Goal: Find specific page/section: Find specific page/section

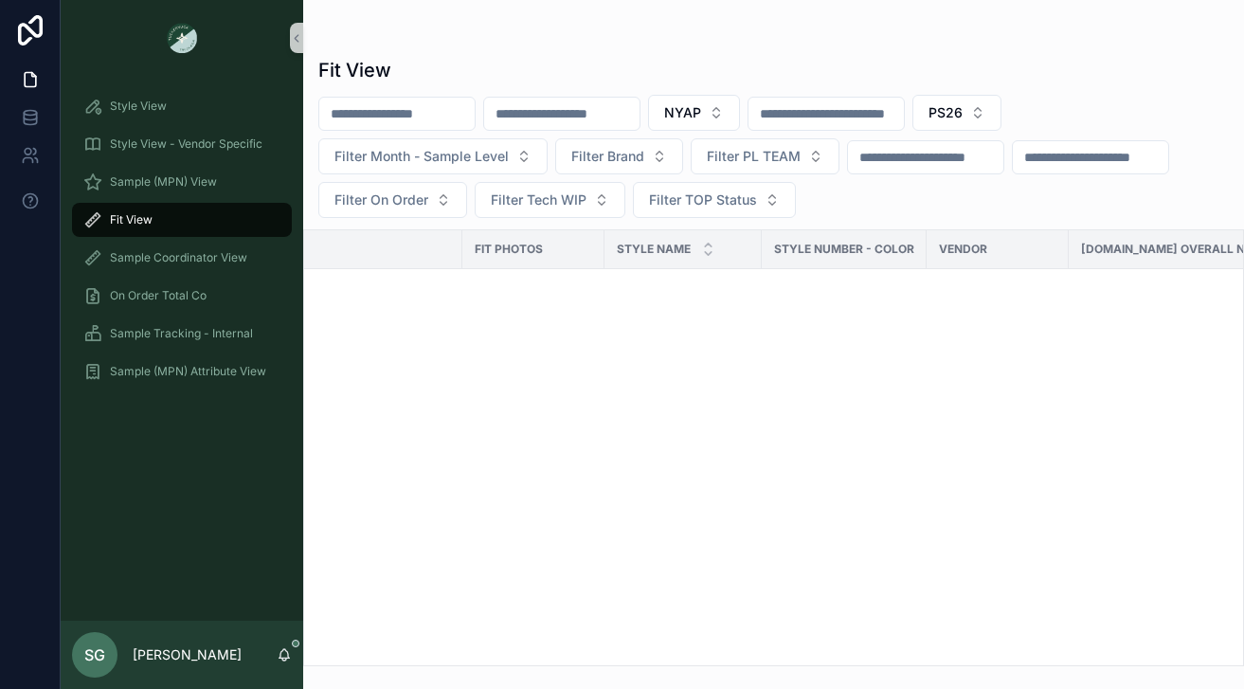
scroll to position [5922, 0]
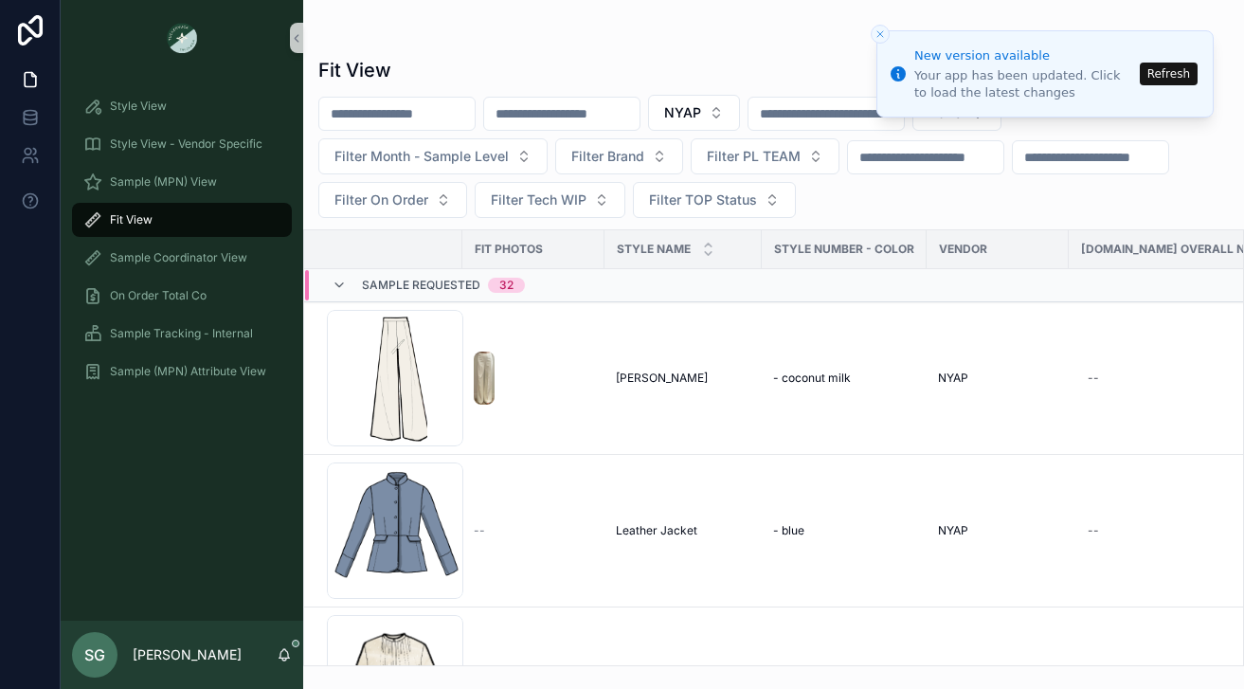
click at [1155, 72] on button "Refresh" at bounding box center [1168, 74] width 58 height 23
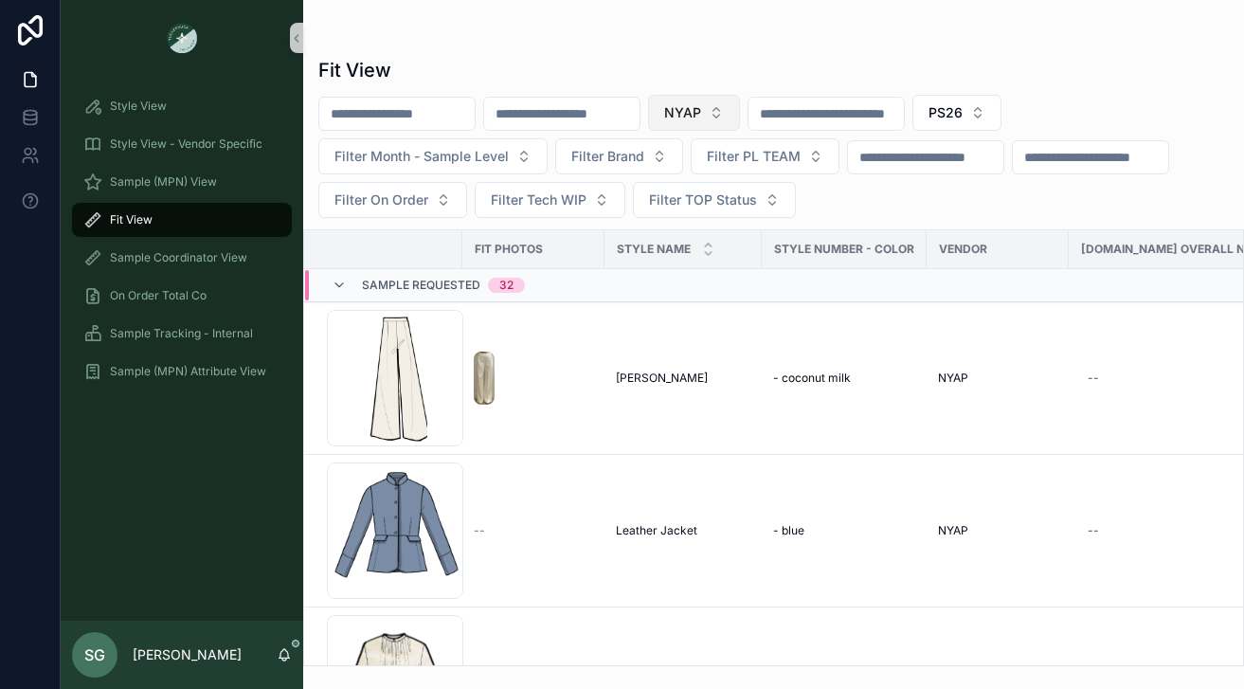
click at [740, 112] on button "NYAP" at bounding box center [694, 113] width 92 height 36
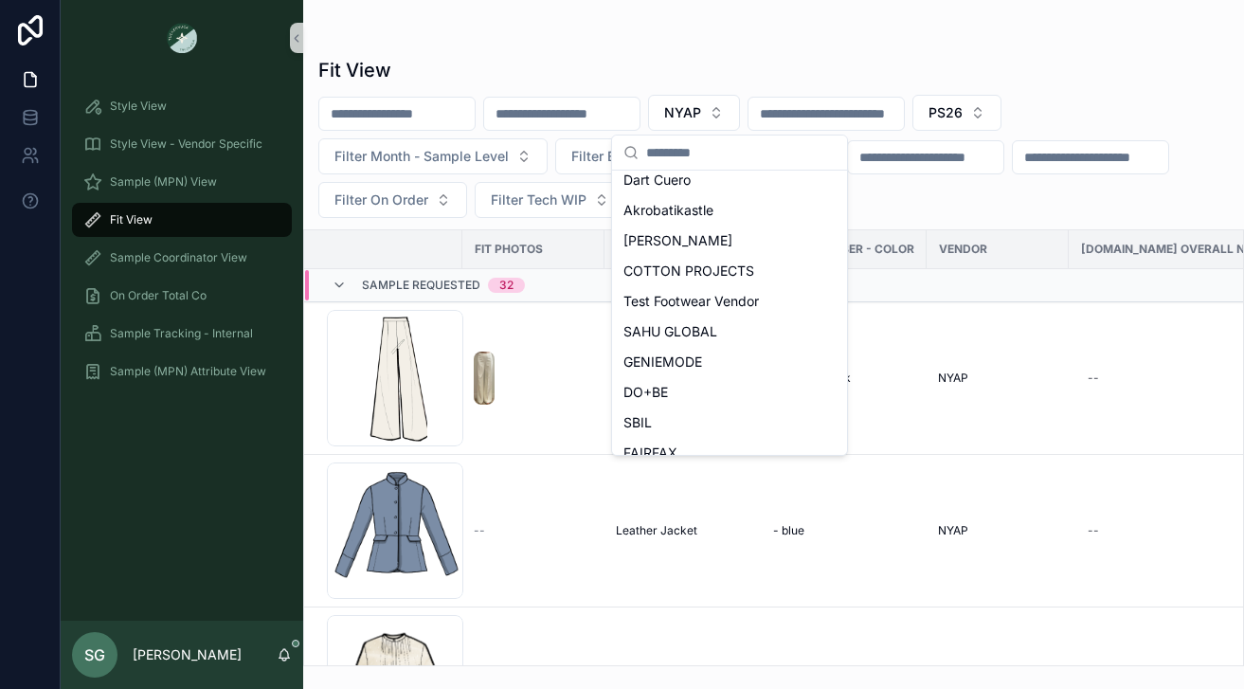
scroll to position [262, 0]
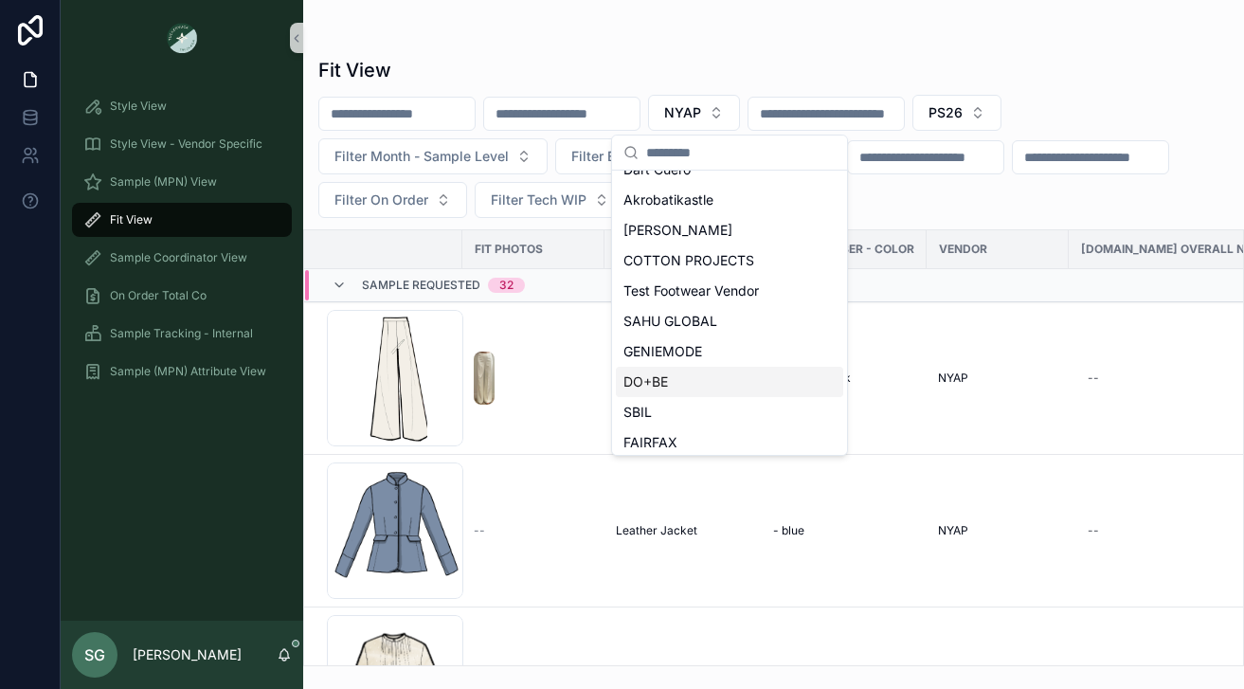
click at [660, 381] on span "DO+BE" at bounding box center [645, 381] width 45 height 19
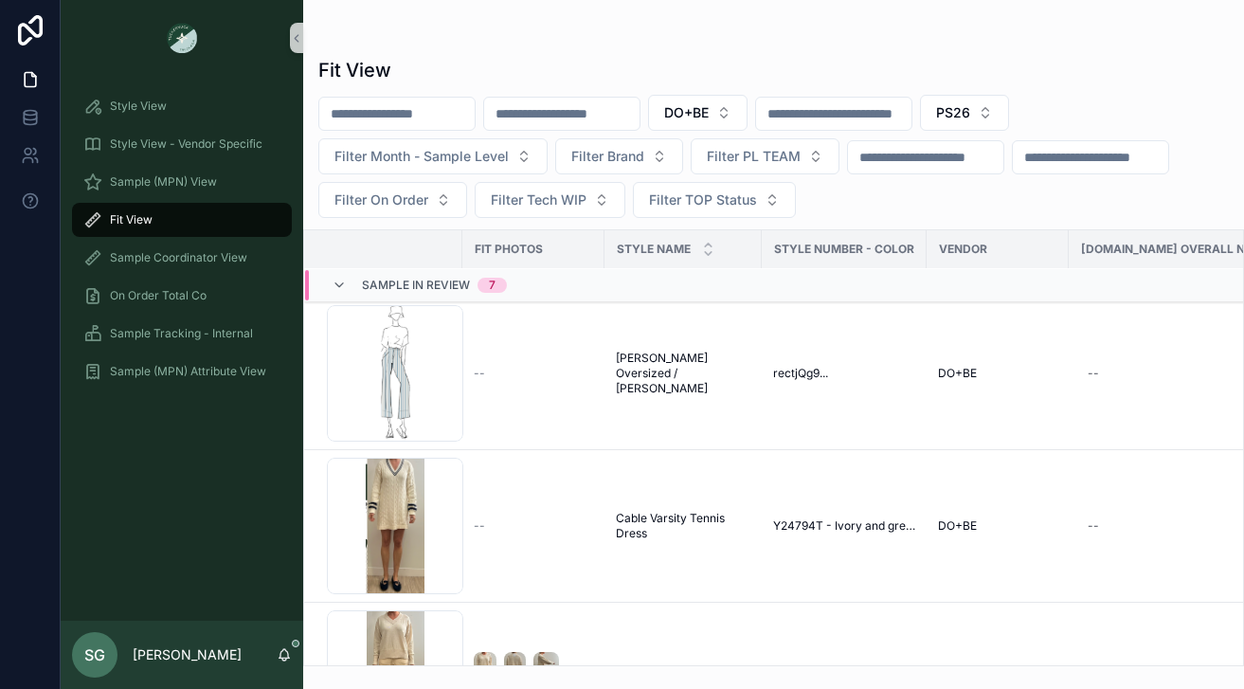
scroll to position [3681, 0]
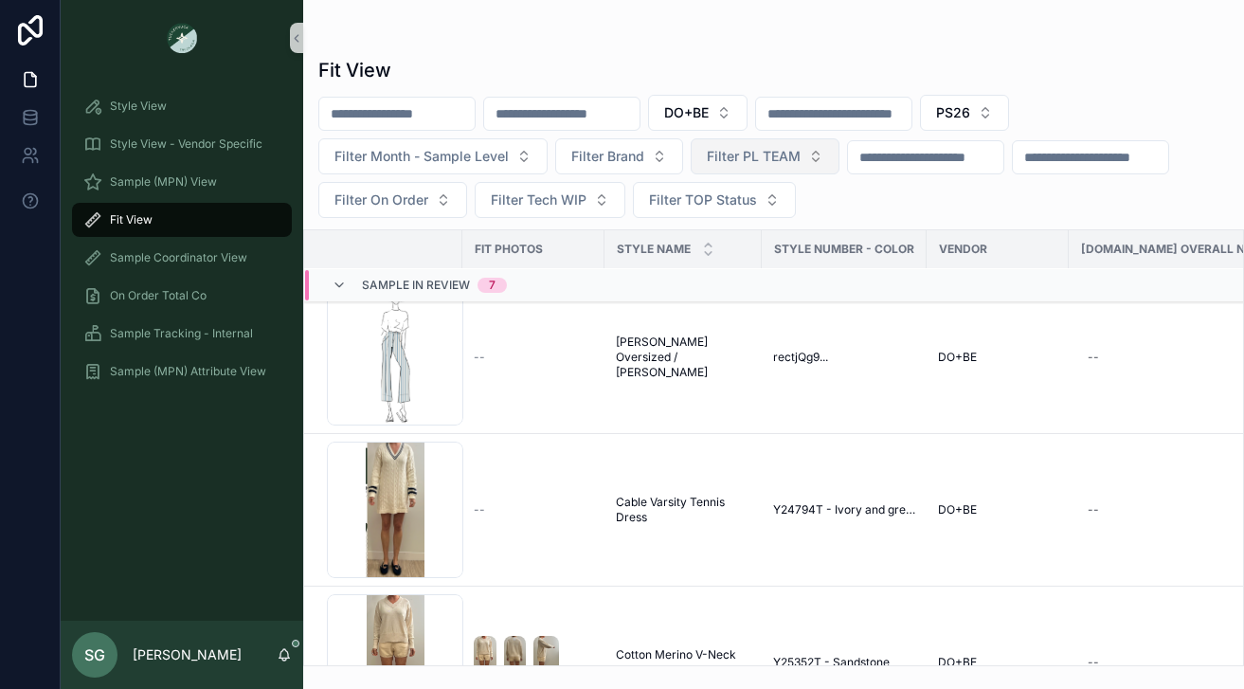
click at [807, 153] on button "Filter PL TEAM" at bounding box center [764, 156] width 149 height 36
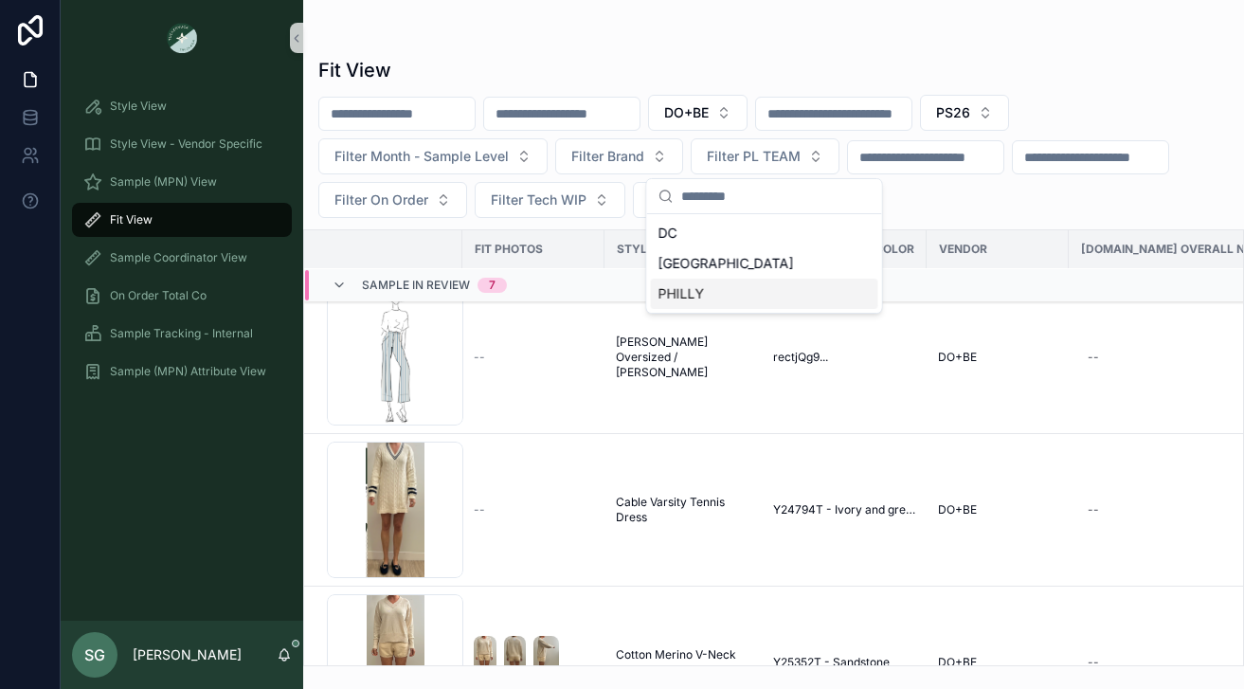
click at [724, 296] on div "PHILLY" at bounding box center [764, 293] width 227 height 30
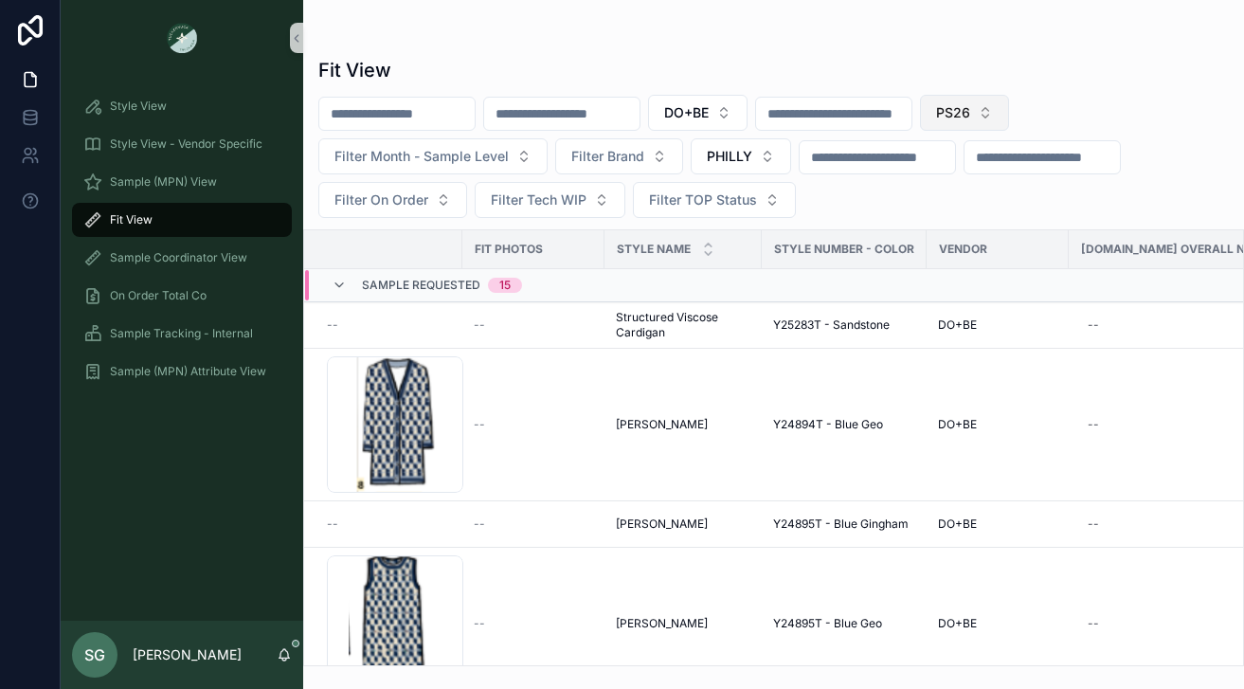
click at [970, 115] on span "PS26" at bounding box center [953, 112] width 34 height 19
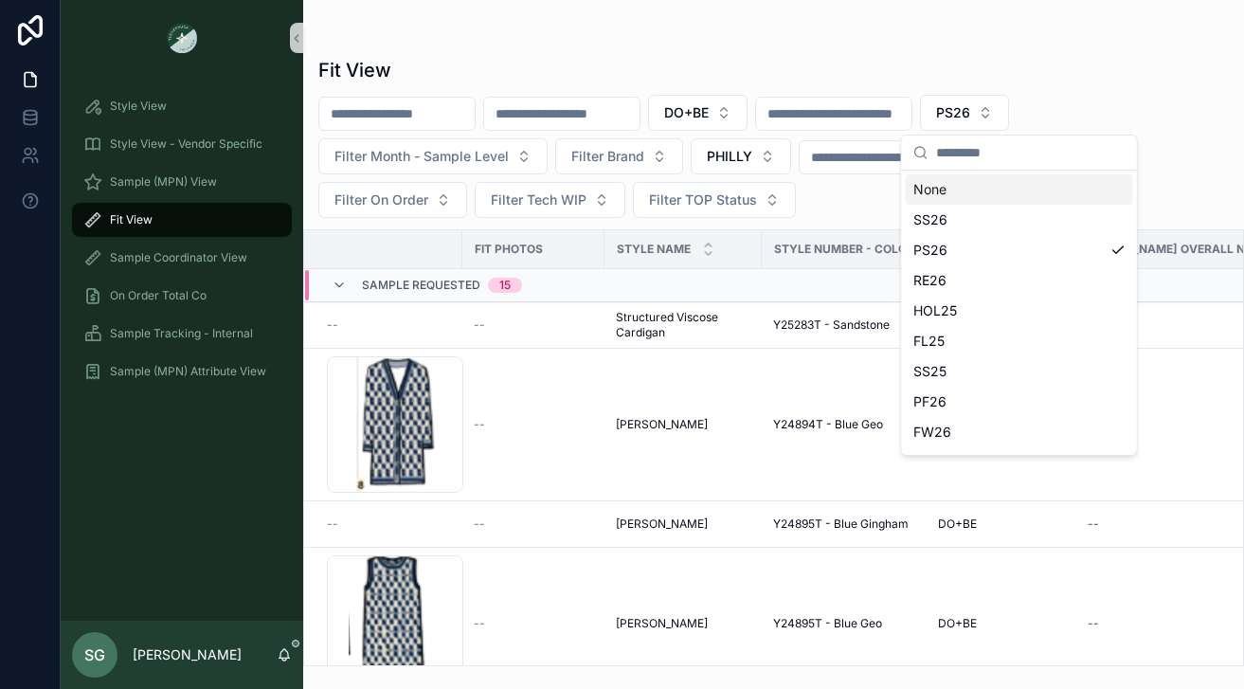
click at [951, 186] on div "None" at bounding box center [1018, 189] width 227 height 30
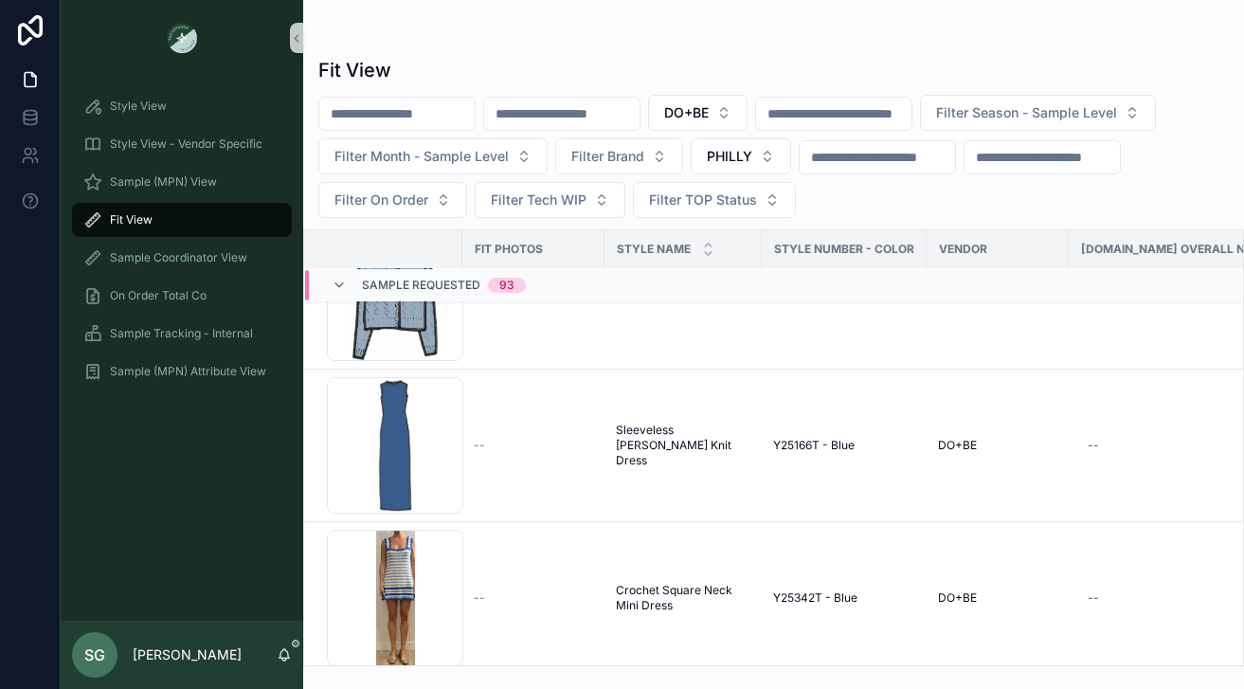
scroll to position [4292, 0]
click at [403, 448] on div "Screenshot-2025-08-25-at-9.44.14-AM .png" at bounding box center [395, 444] width 136 height 136
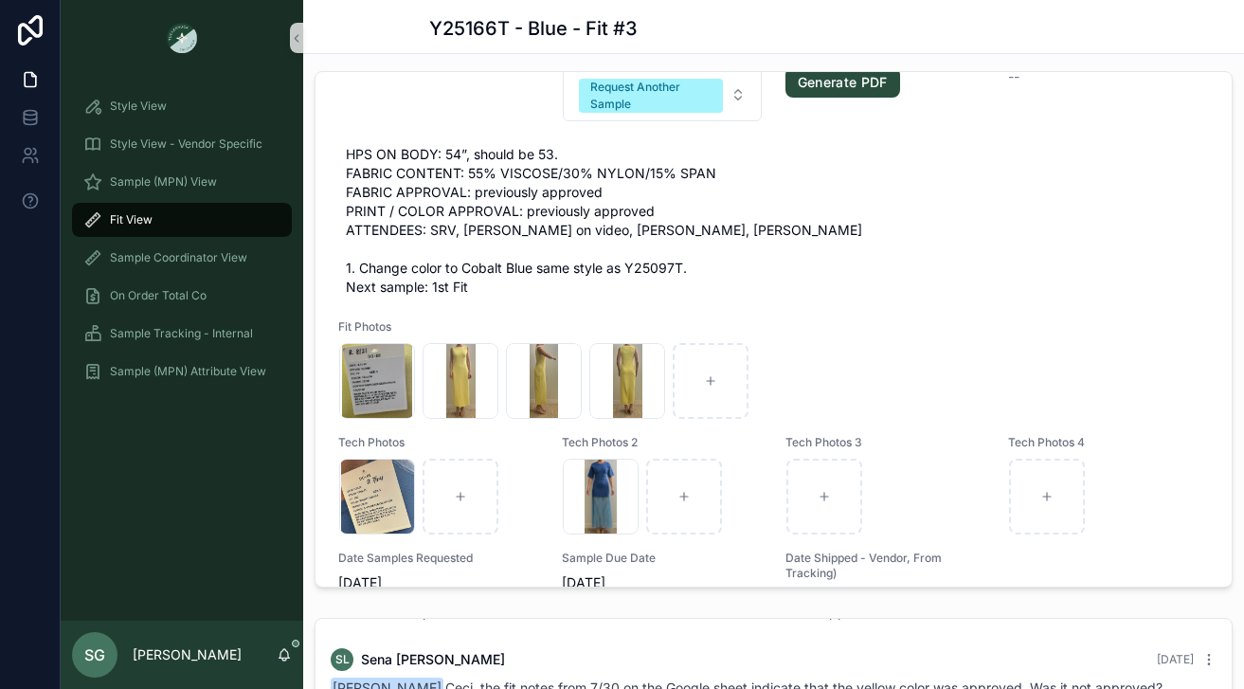
scroll to position [79, 0]
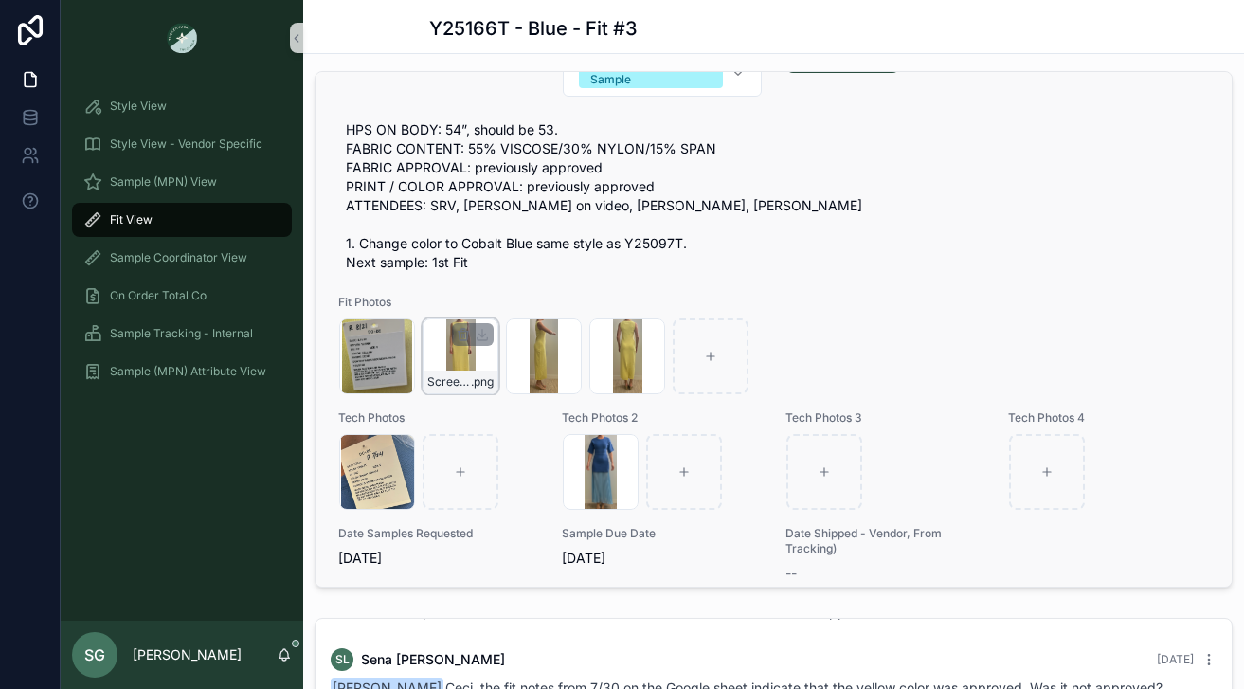
click at [466, 349] on div "Screenshot-2025-08-21-at-1.29.31-PM .png" at bounding box center [460, 356] width 76 height 76
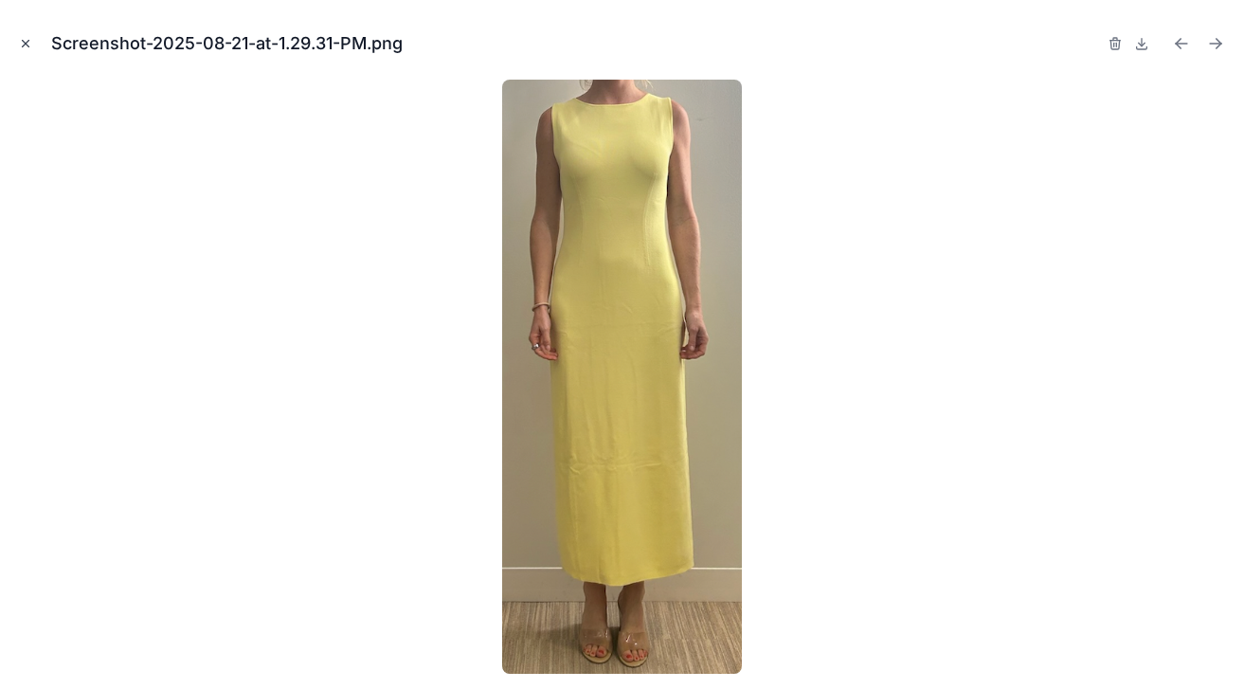
click at [27, 39] on icon "Close modal" at bounding box center [25, 43] width 13 height 13
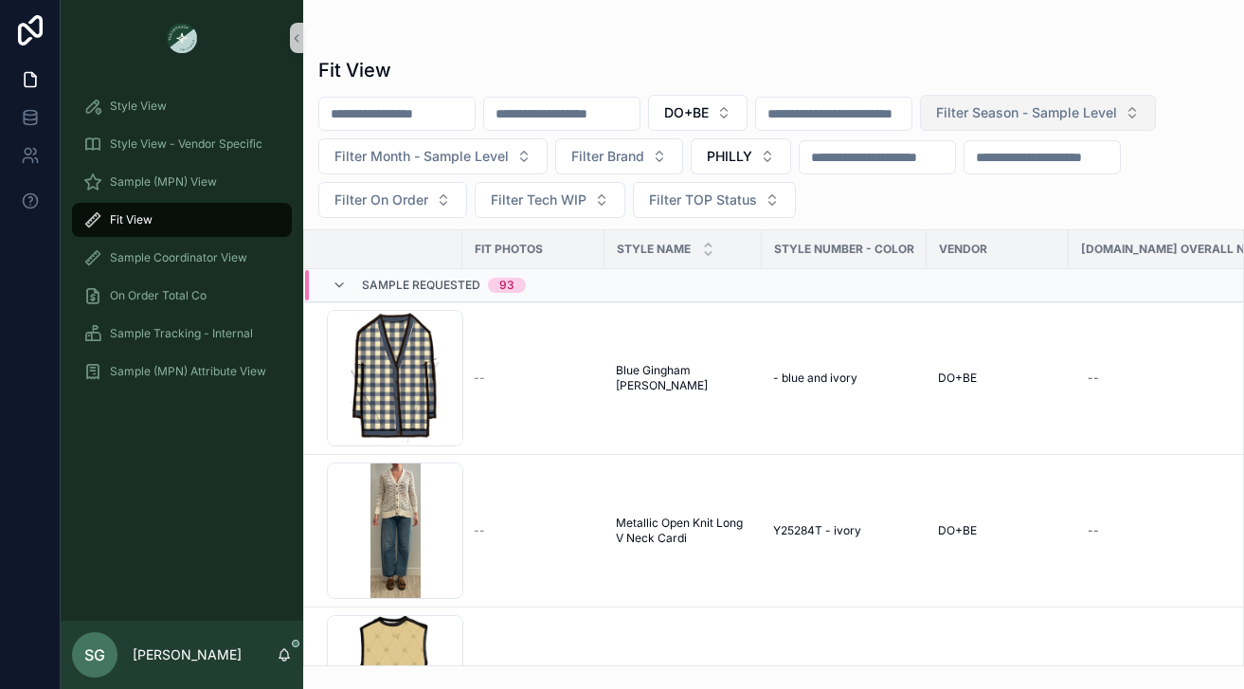
click at [1102, 118] on span "Filter Season - Sample Level" at bounding box center [1026, 112] width 181 height 19
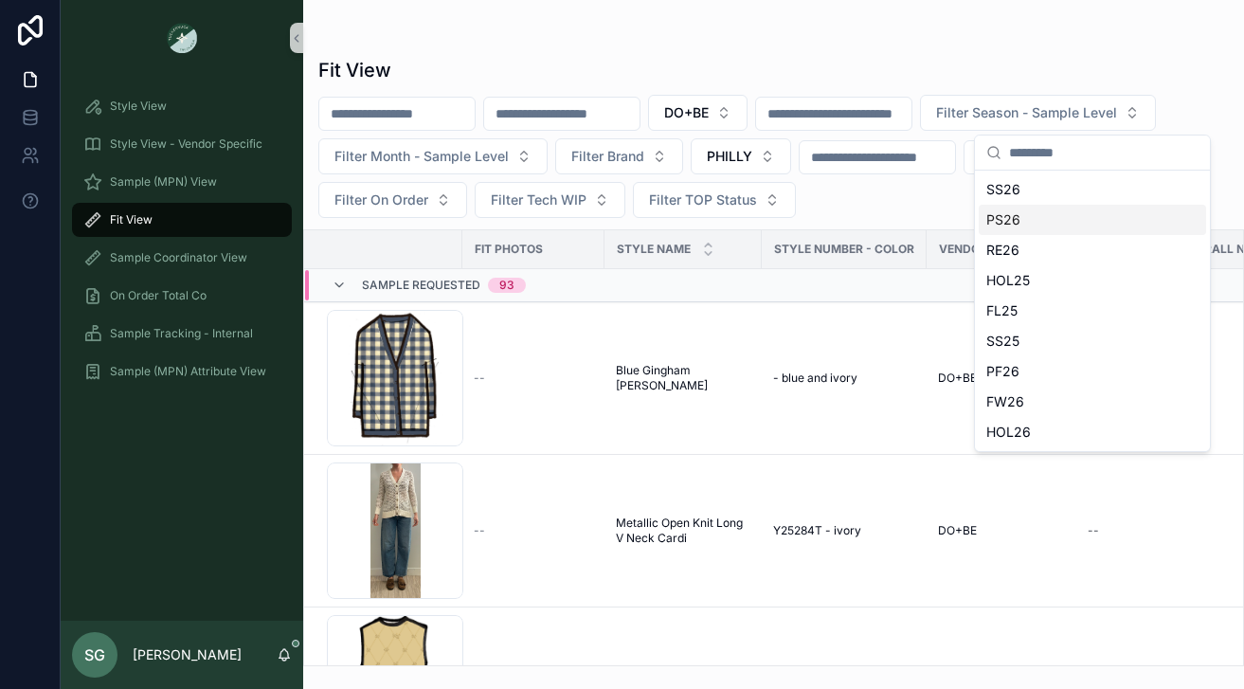
click at [1023, 222] on div "PS26" at bounding box center [1091, 220] width 227 height 30
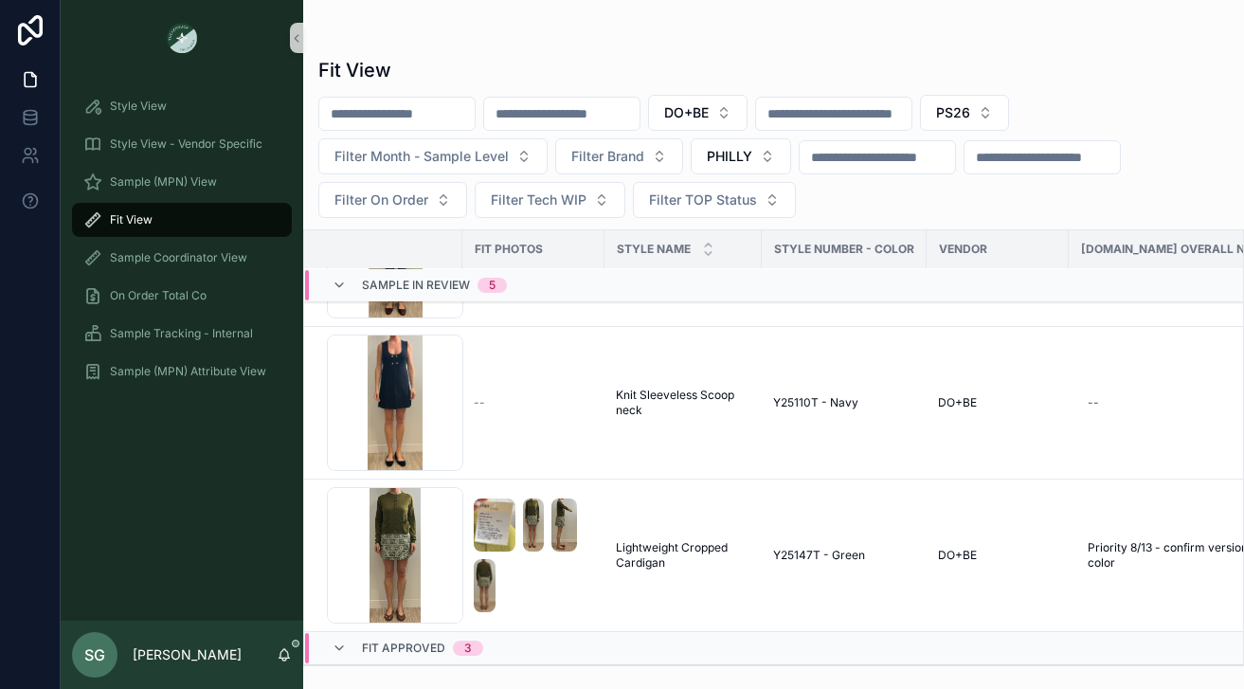
scroll to position [2585, 0]
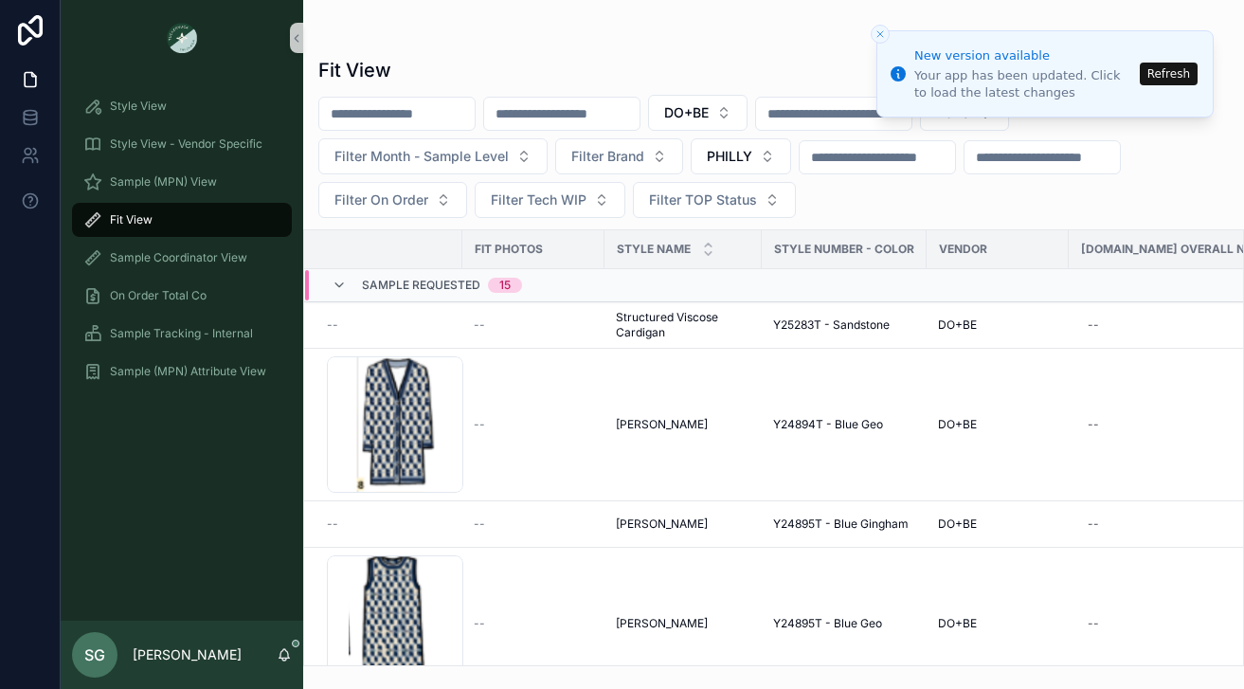
click at [1168, 70] on button "Refresh" at bounding box center [1168, 74] width 58 height 23
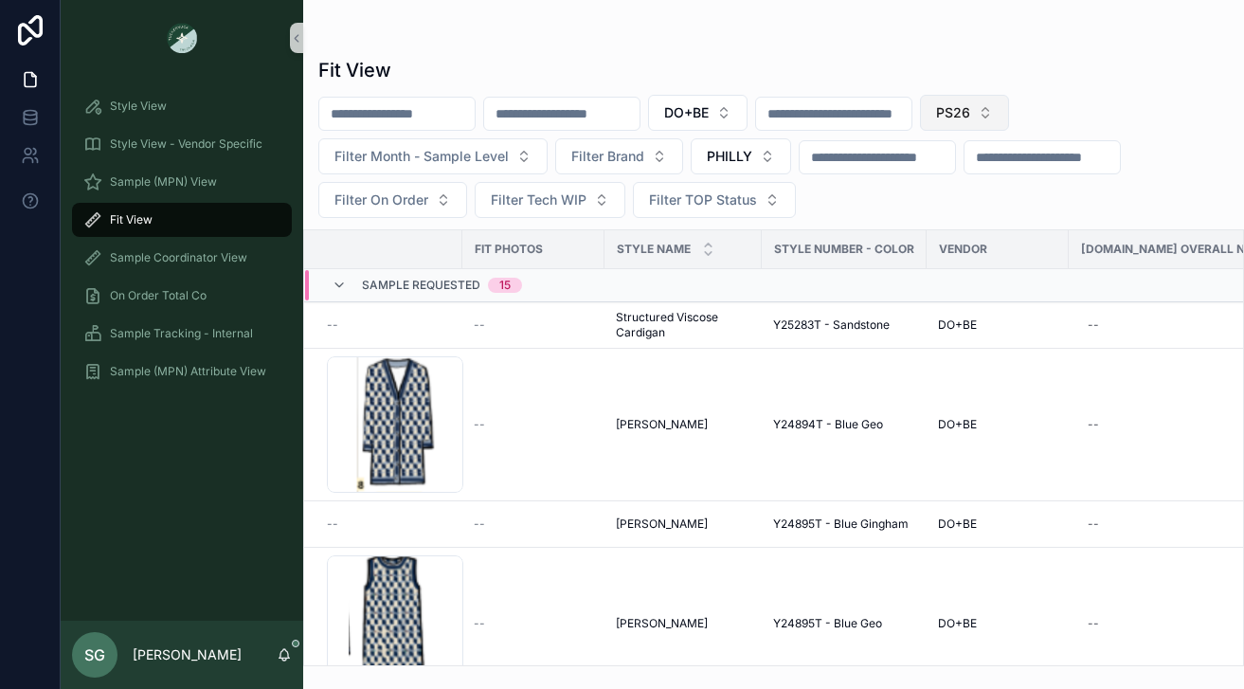
click at [1009, 105] on button "PS26" at bounding box center [964, 113] width 89 height 36
click at [1009, 113] on button "PS26" at bounding box center [964, 113] width 89 height 36
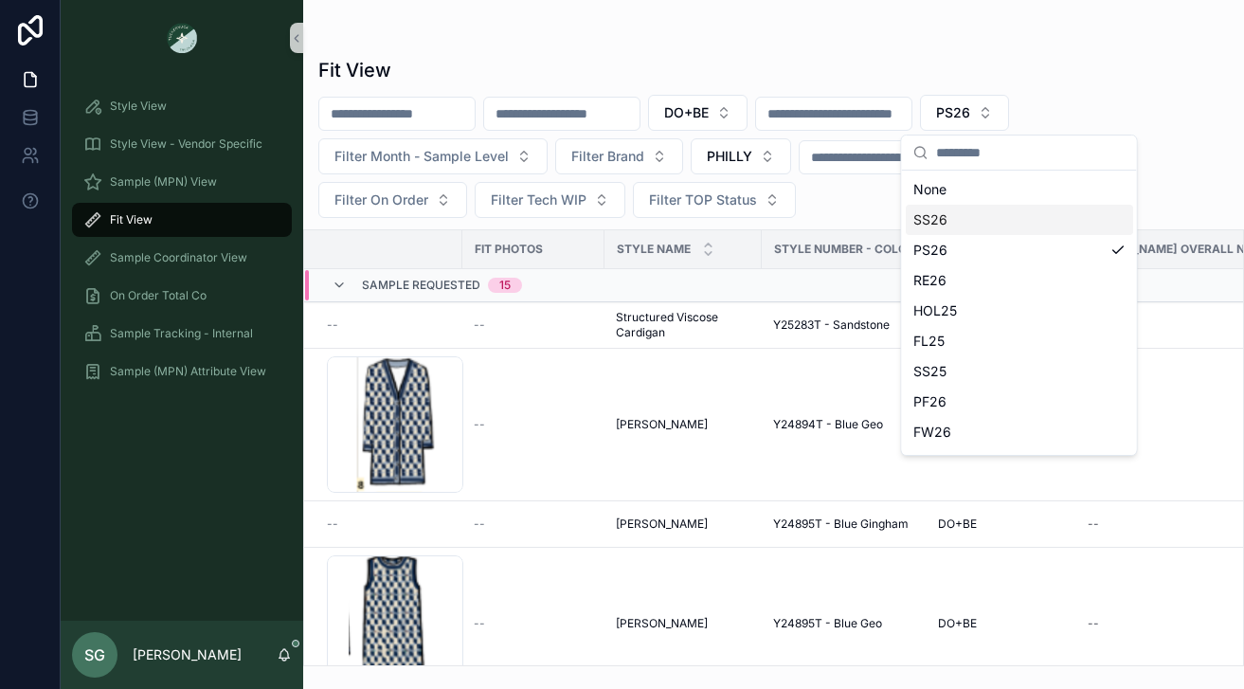
click at [952, 220] on div "SS26" at bounding box center [1018, 220] width 227 height 30
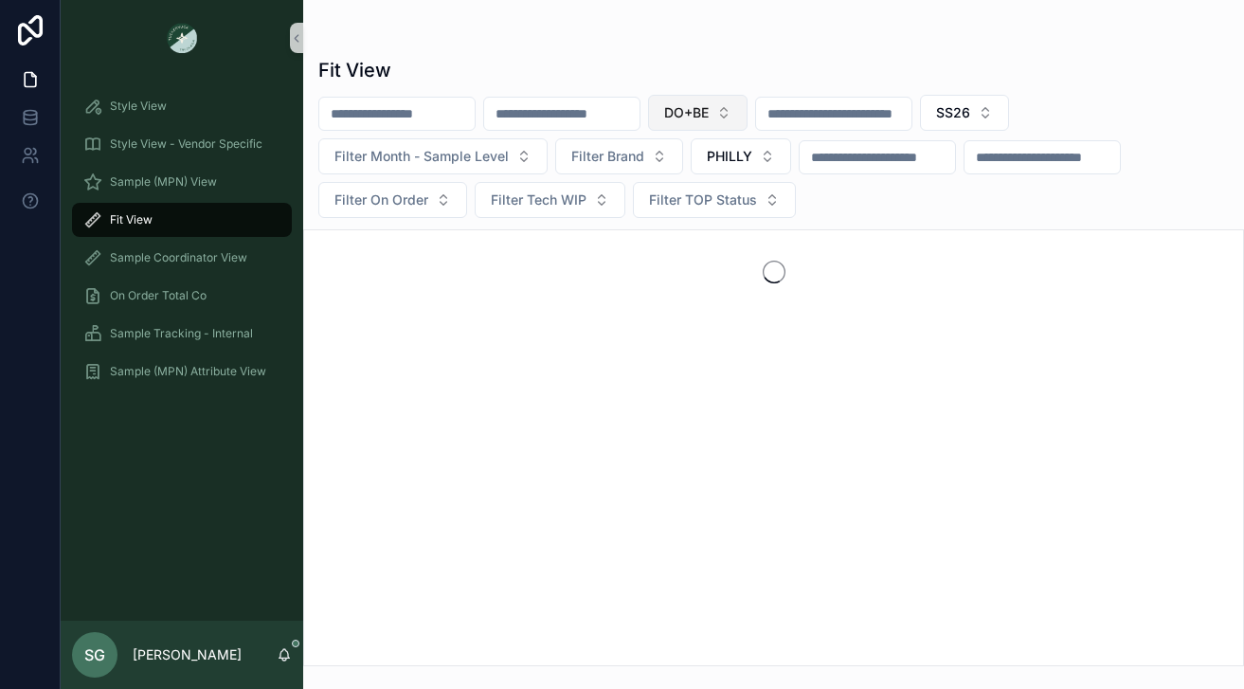
click at [747, 114] on button "DO+BE" at bounding box center [697, 113] width 99 height 36
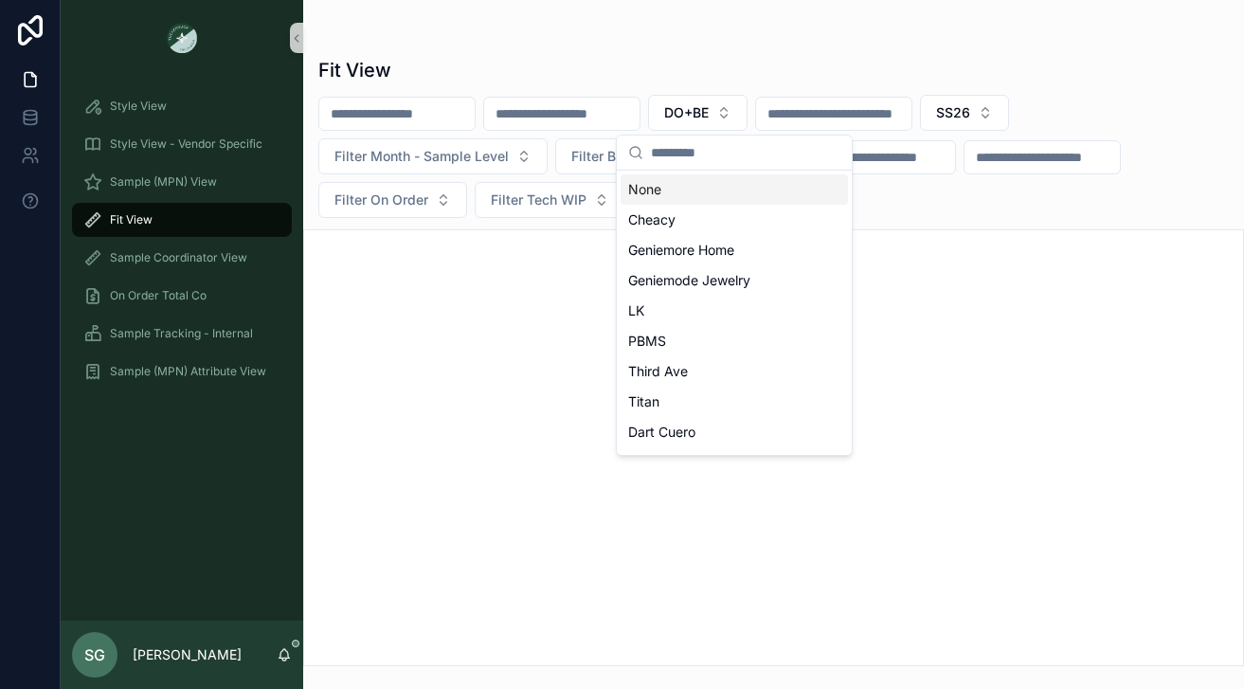
click at [540, 106] on input "scrollable content" at bounding box center [561, 113] width 155 height 27
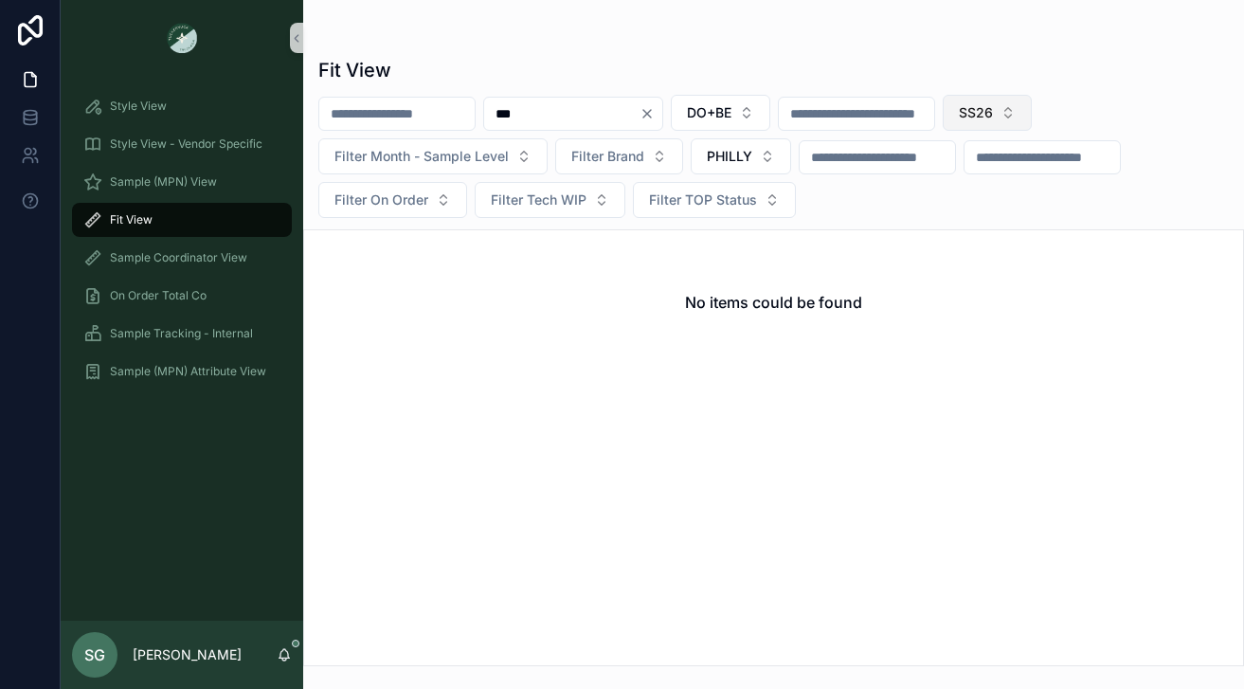
type input "***"
click at [1031, 100] on button "SS26" at bounding box center [986, 113] width 89 height 36
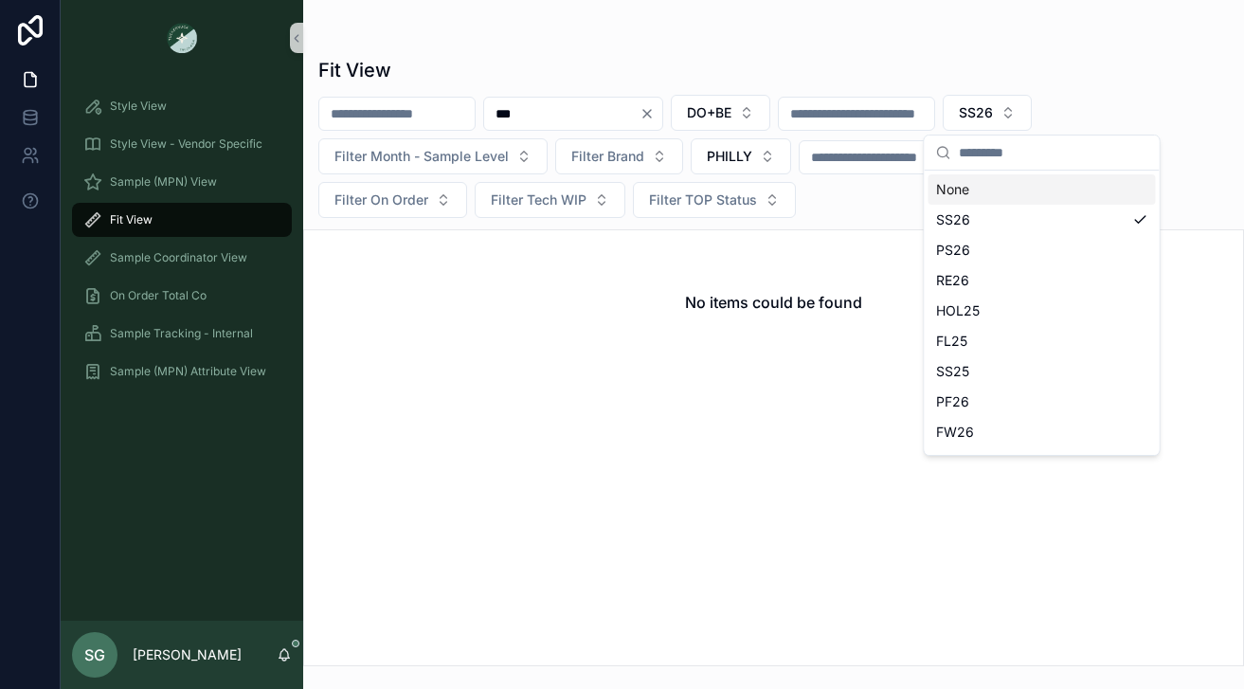
click at [971, 188] on div "None" at bounding box center [1041, 189] width 227 height 30
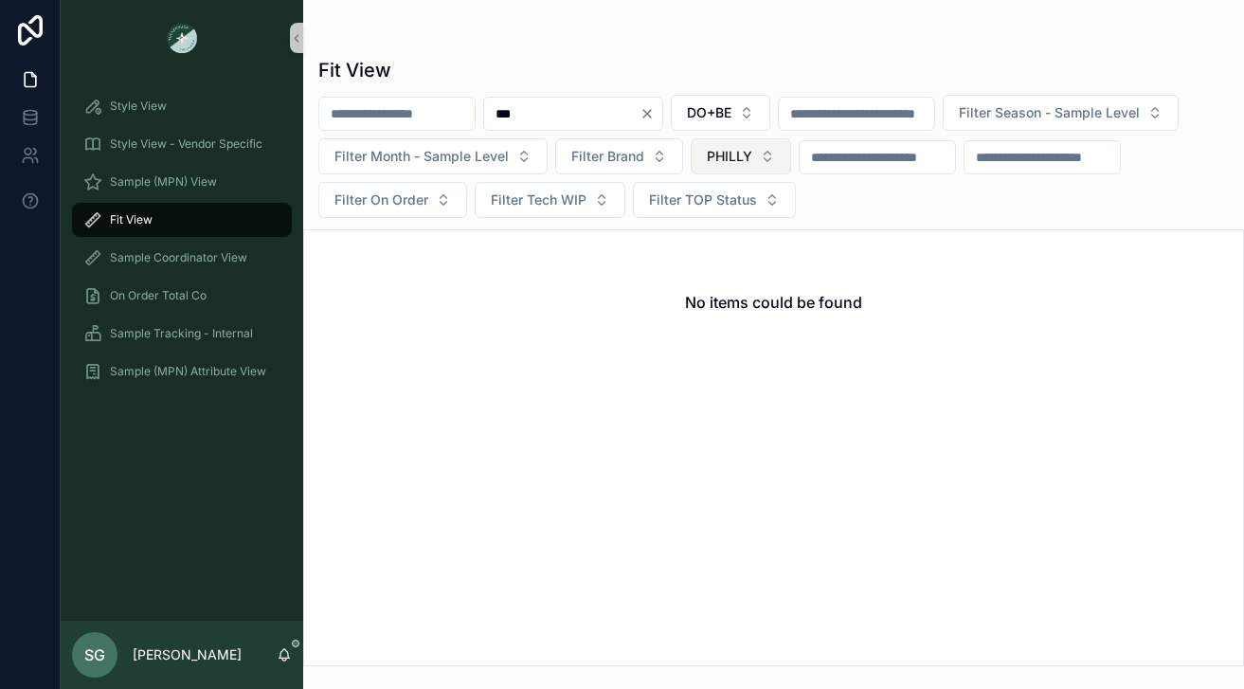
click at [791, 156] on button "PHILLY" at bounding box center [740, 156] width 100 height 36
click at [897, 240] on div "None" at bounding box center [982, 233] width 227 height 30
click at [656, 36] on div "scrollable content" at bounding box center [773, 37] width 910 height 15
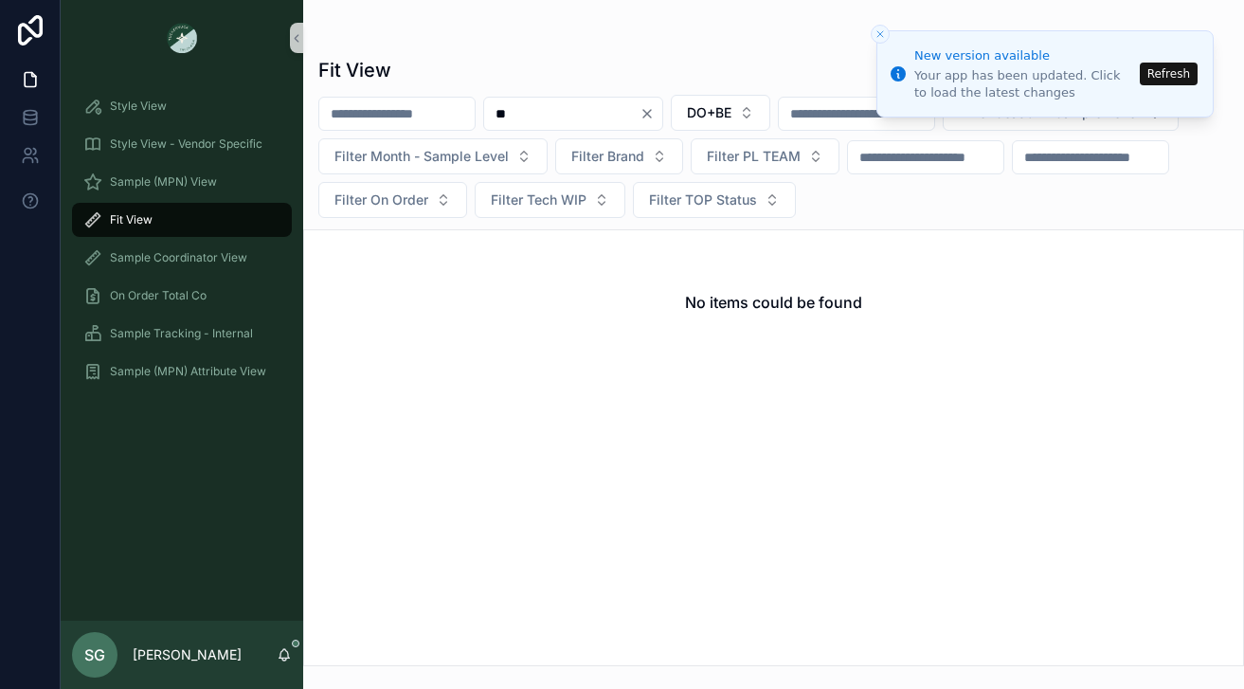
type input "*"
type input "***"
click at [1178, 77] on button "Refresh" at bounding box center [1168, 74] width 58 height 23
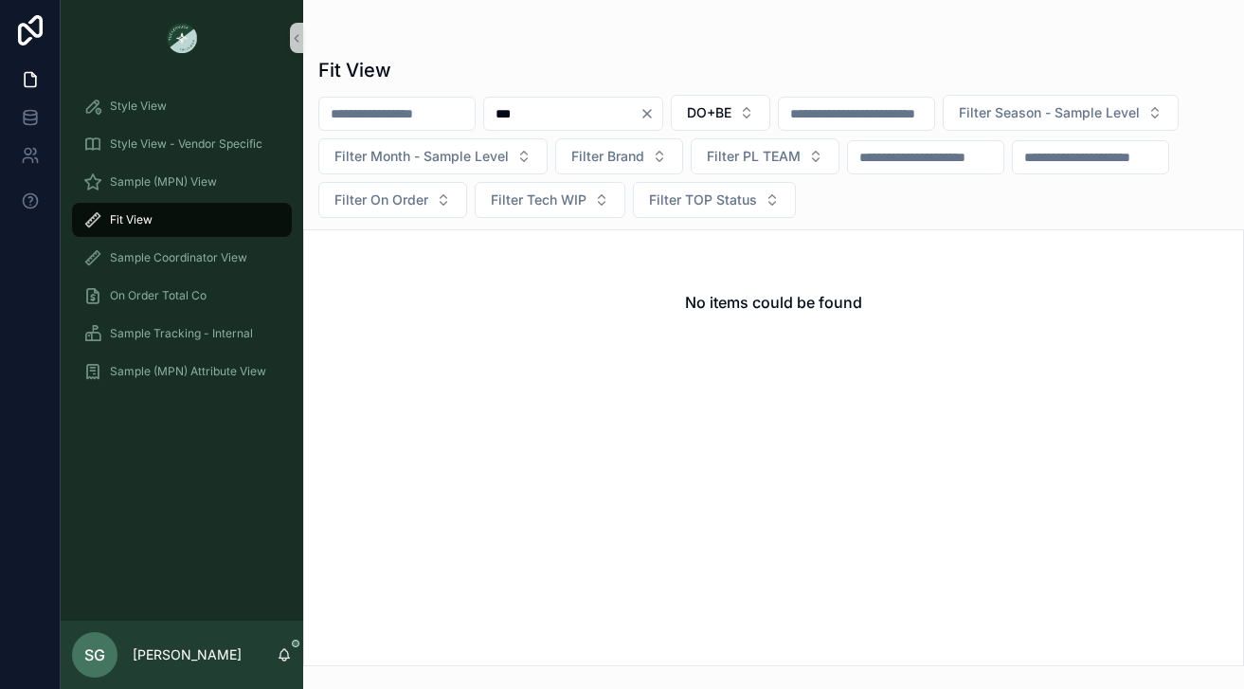
click at [654, 113] on icon "Clear" at bounding box center [646, 113] width 15 height 15
click at [562, 117] on input "scrollable content" at bounding box center [561, 113] width 155 height 27
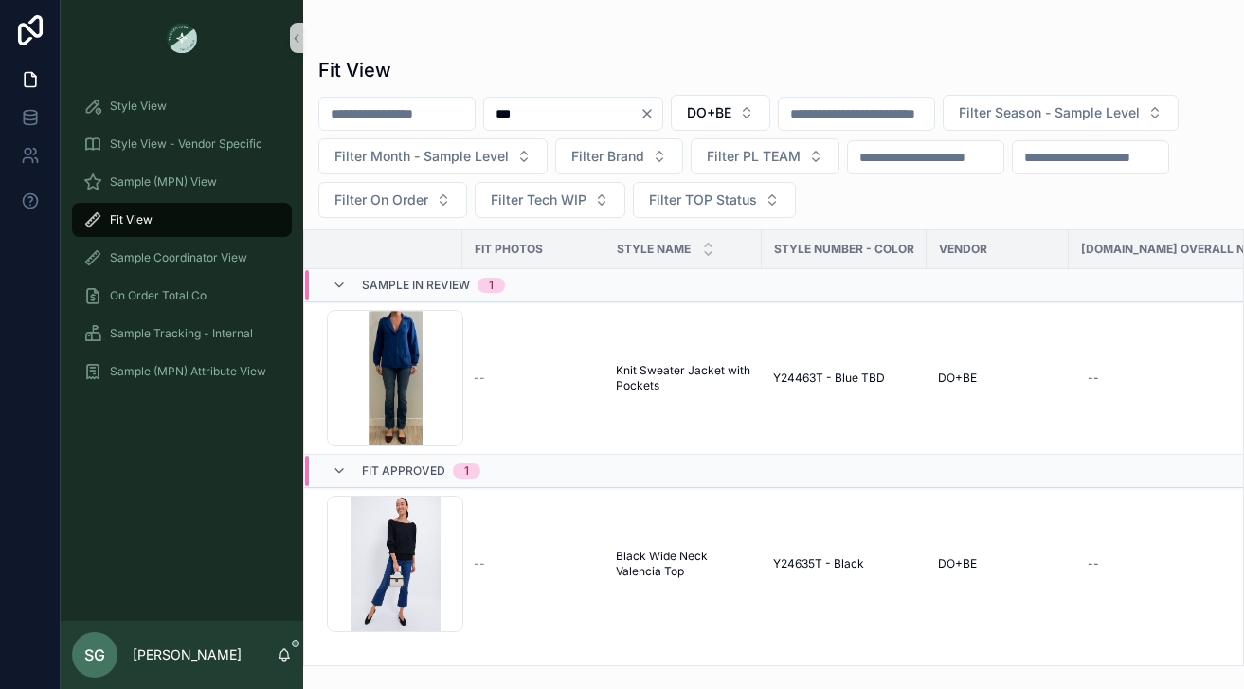
click at [561, 115] on input "***" at bounding box center [561, 113] width 155 height 27
type input "*"
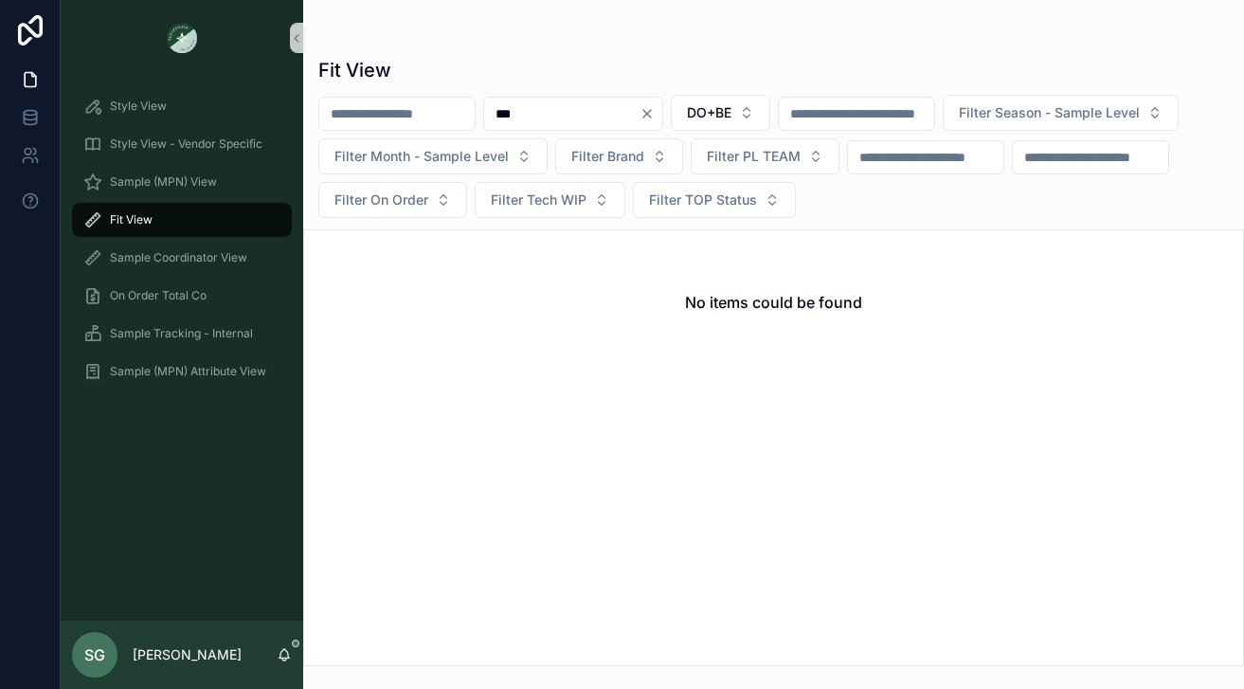
type input "***"
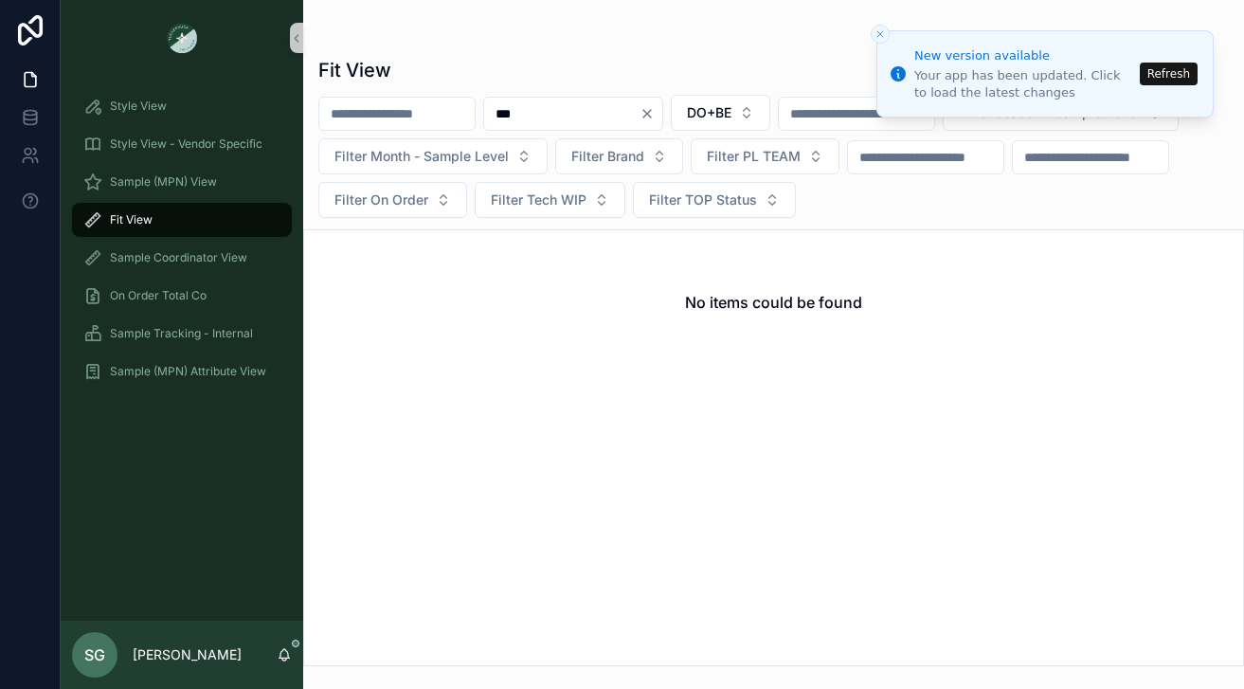
click at [651, 116] on icon "Clear" at bounding box center [647, 114] width 8 height 8
click at [1144, 72] on button "Refresh" at bounding box center [1168, 74] width 58 height 23
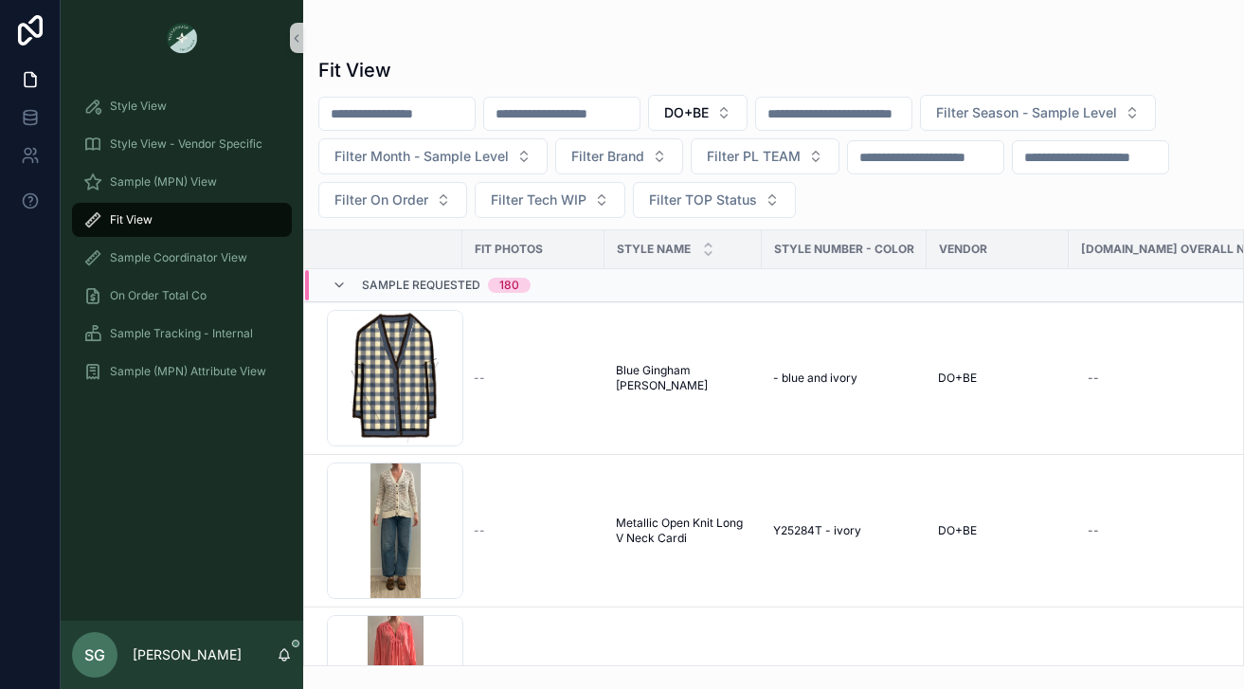
click at [639, 117] on input "scrollable content" at bounding box center [561, 113] width 155 height 27
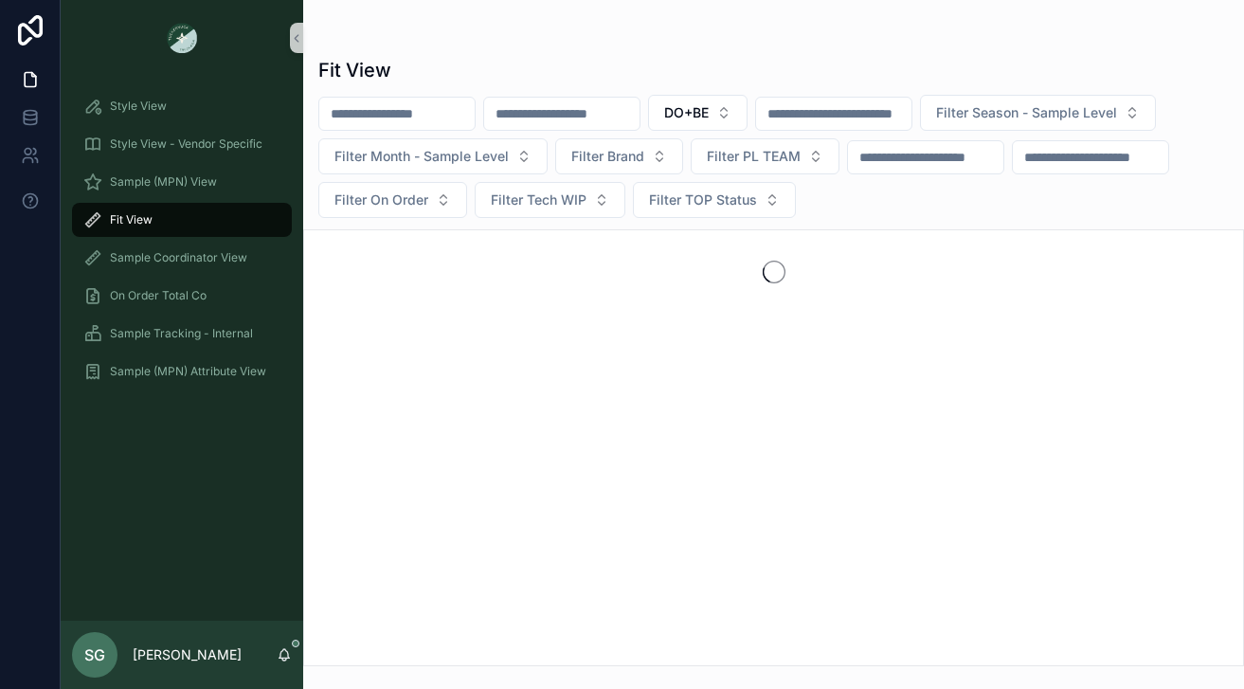
click at [622, 108] on input "scrollable content" at bounding box center [561, 113] width 155 height 27
type input "***"
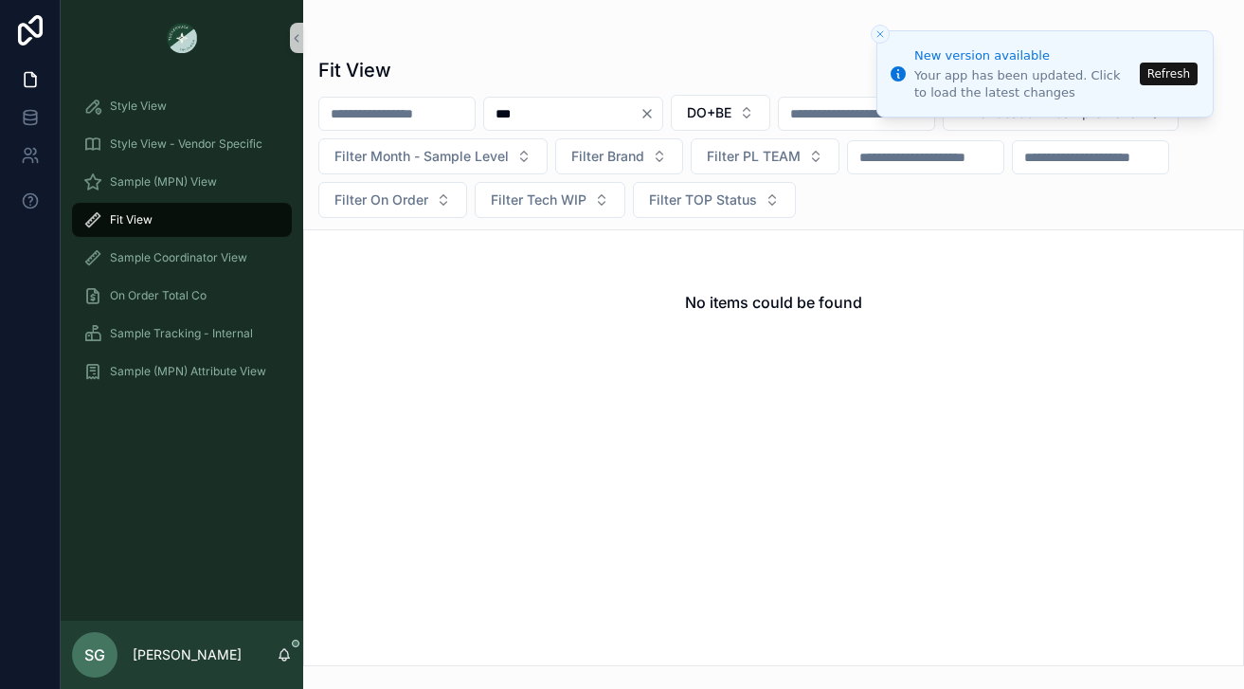
click at [654, 114] on icon "Clear" at bounding box center [646, 113] width 15 height 15
click at [1158, 75] on button "Refresh" at bounding box center [1168, 74] width 58 height 23
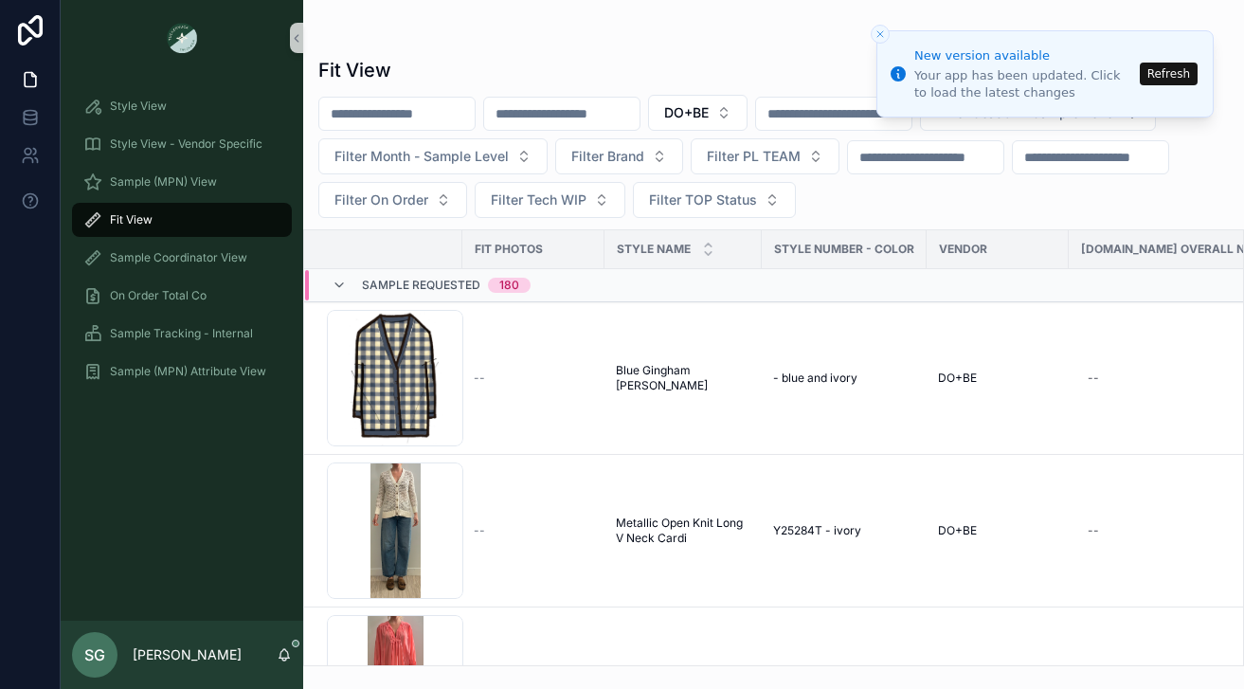
click at [1166, 77] on button "Refresh" at bounding box center [1168, 74] width 58 height 23
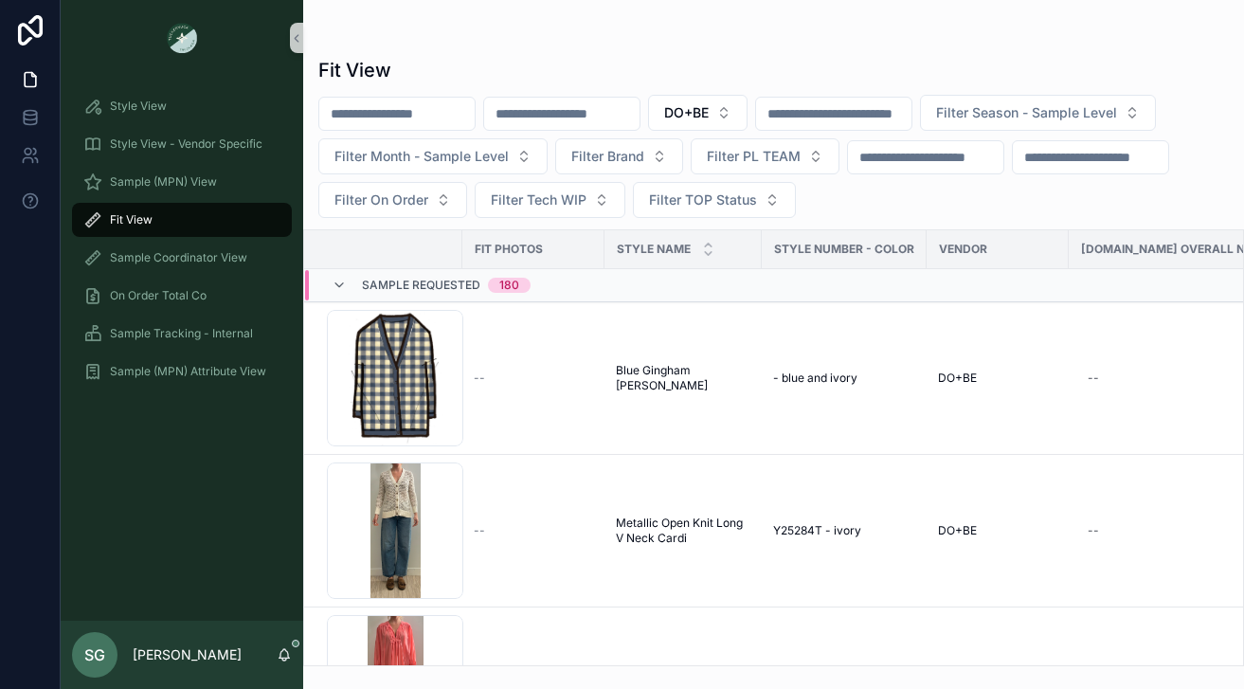
click at [576, 116] on input "scrollable content" at bounding box center [561, 113] width 155 height 27
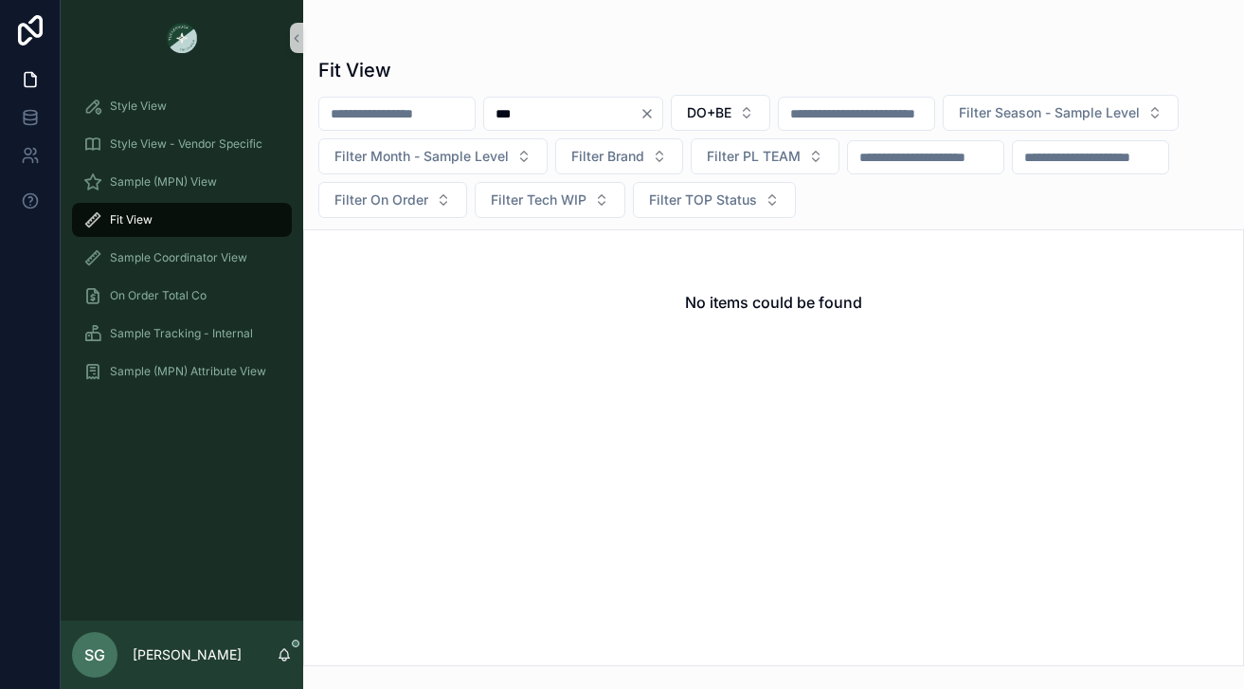
type input "***"
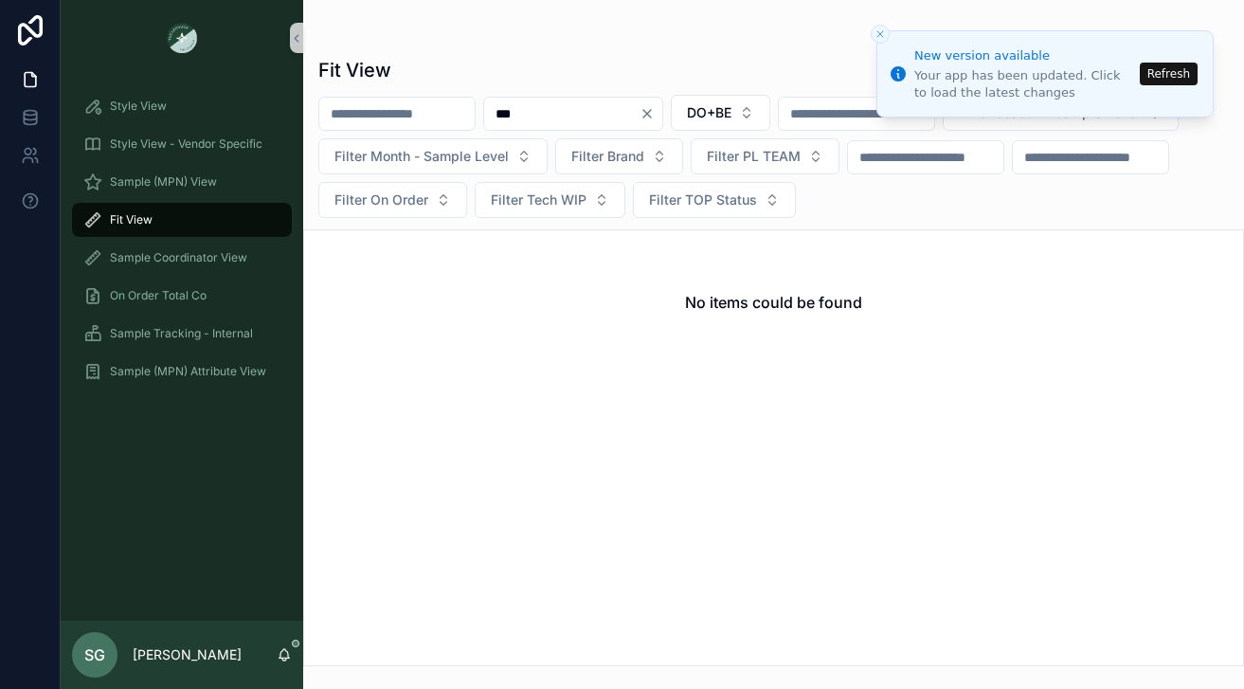
click at [654, 108] on icon "Clear" at bounding box center [646, 113] width 15 height 15
click at [420, 112] on input "scrollable content" at bounding box center [396, 113] width 155 height 27
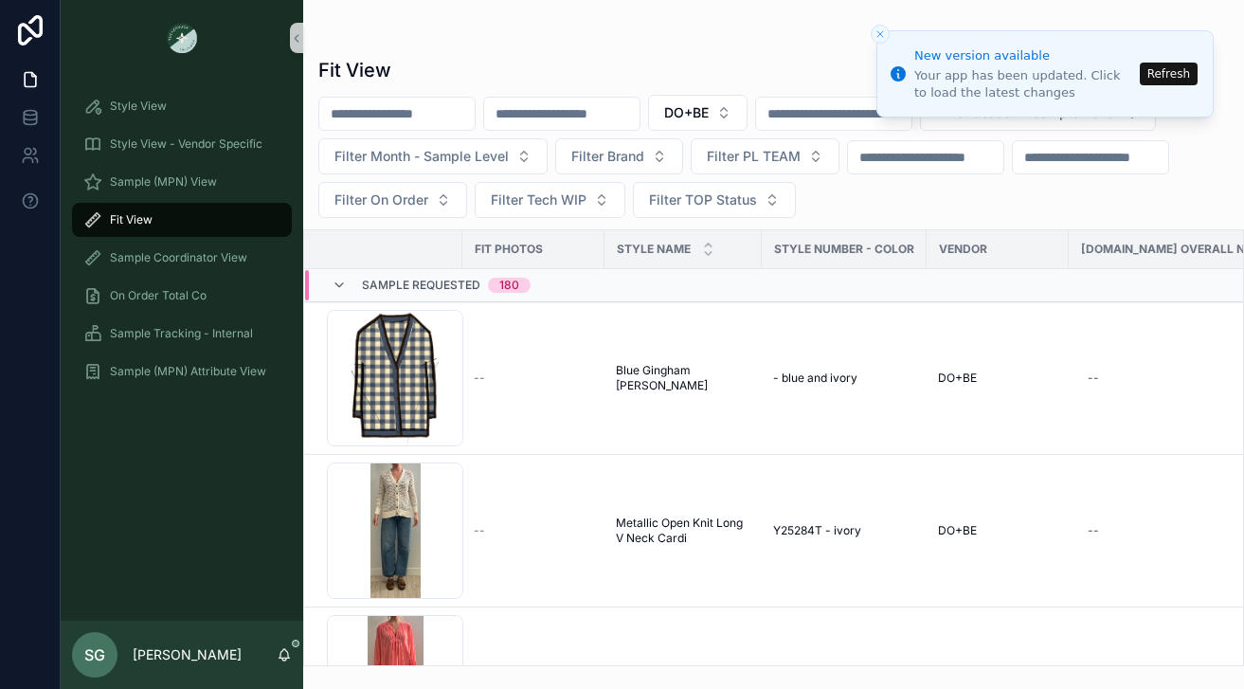
click at [1187, 79] on button "Refresh" at bounding box center [1168, 74] width 58 height 23
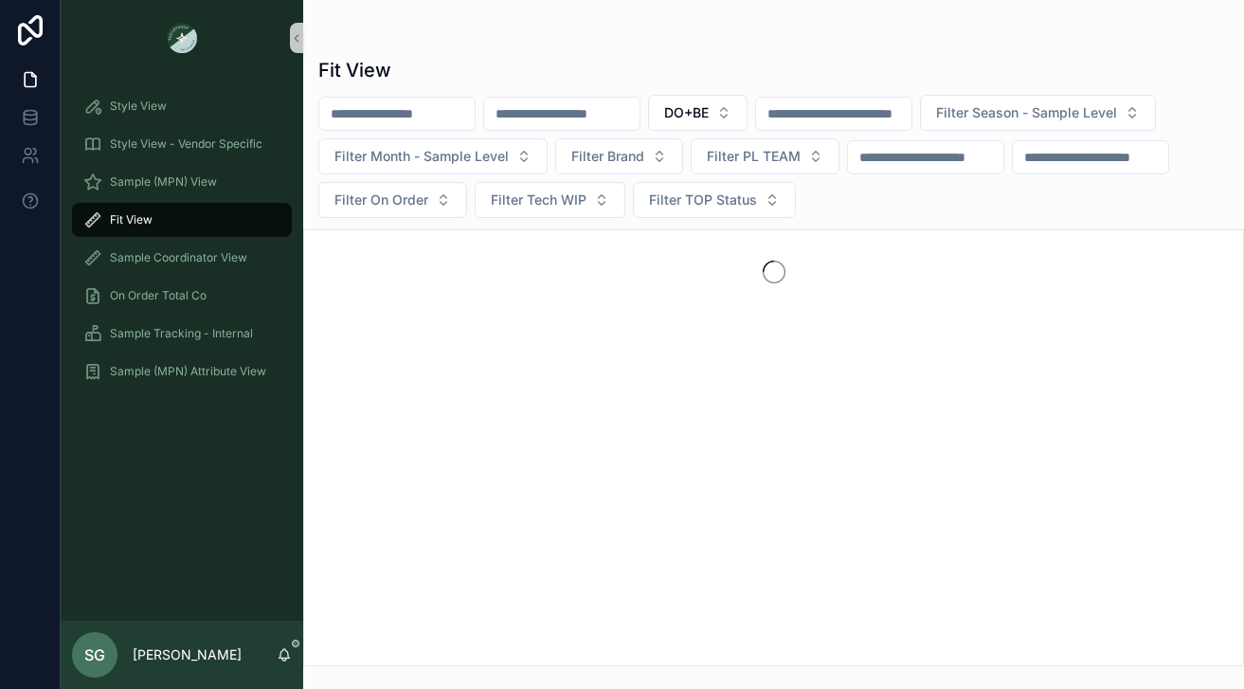
click at [421, 112] on input "scrollable content" at bounding box center [396, 113] width 155 height 27
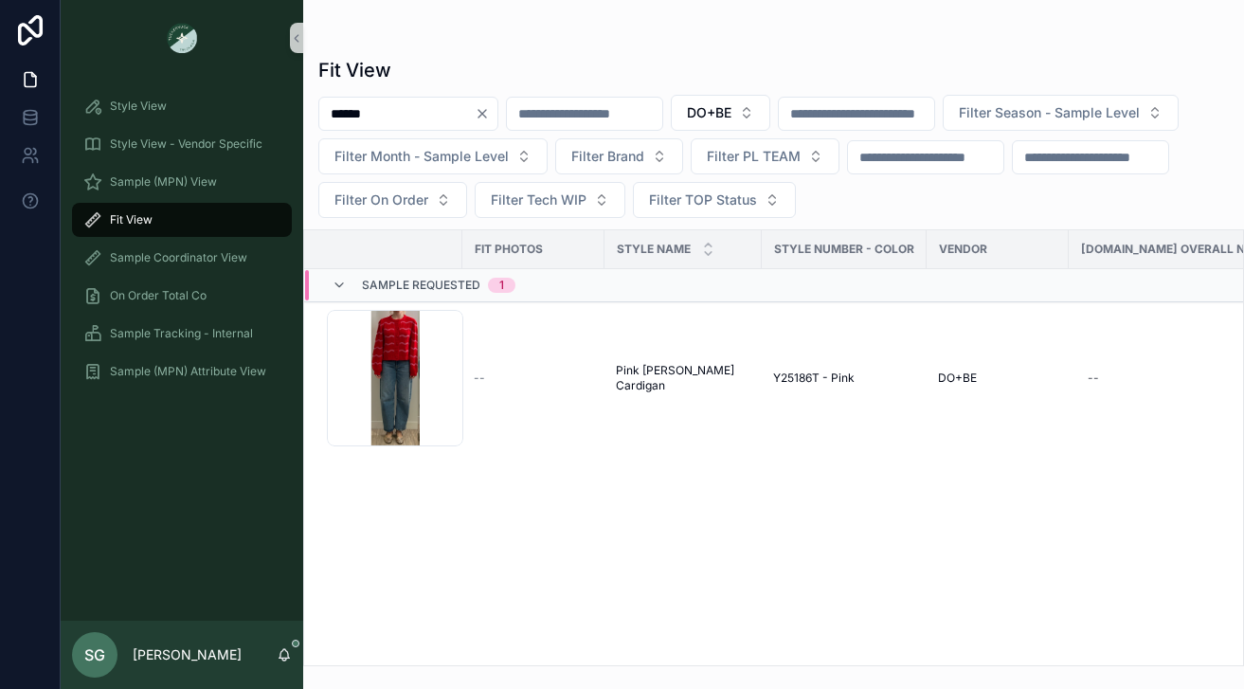
type input "******"
click at [490, 109] on icon "Clear" at bounding box center [482, 113] width 15 height 15
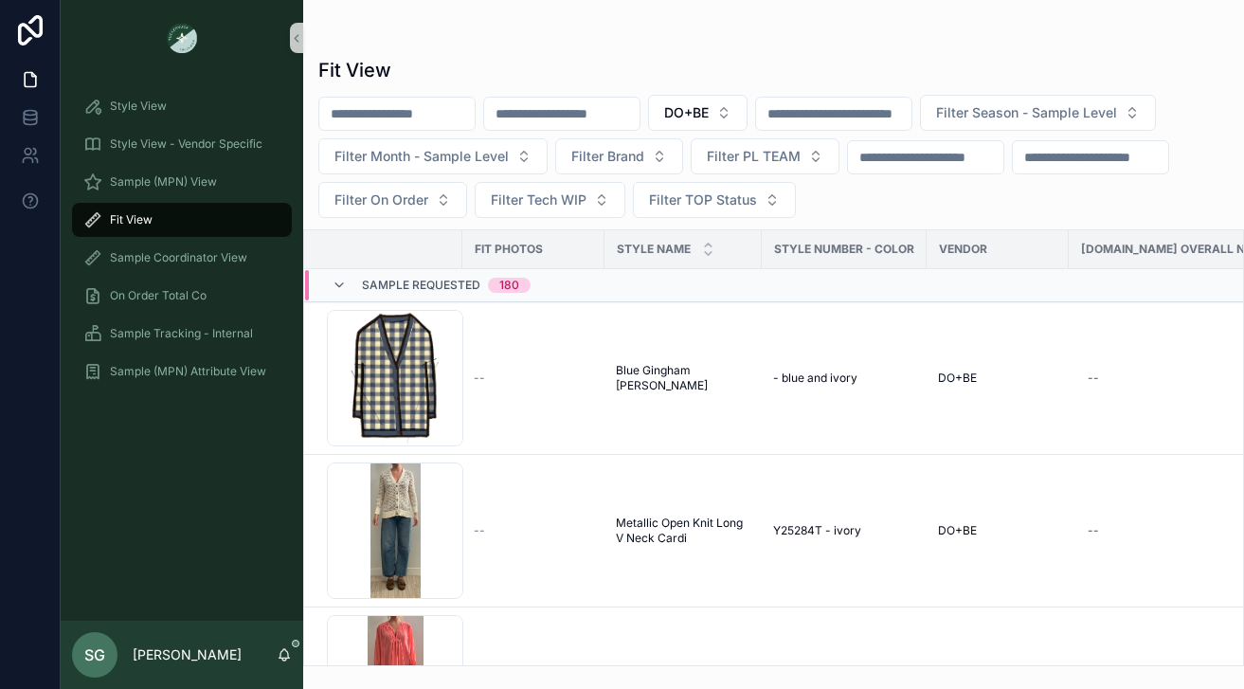
click at [602, 112] on input "scrollable content" at bounding box center [561, 113] width 155 height 27
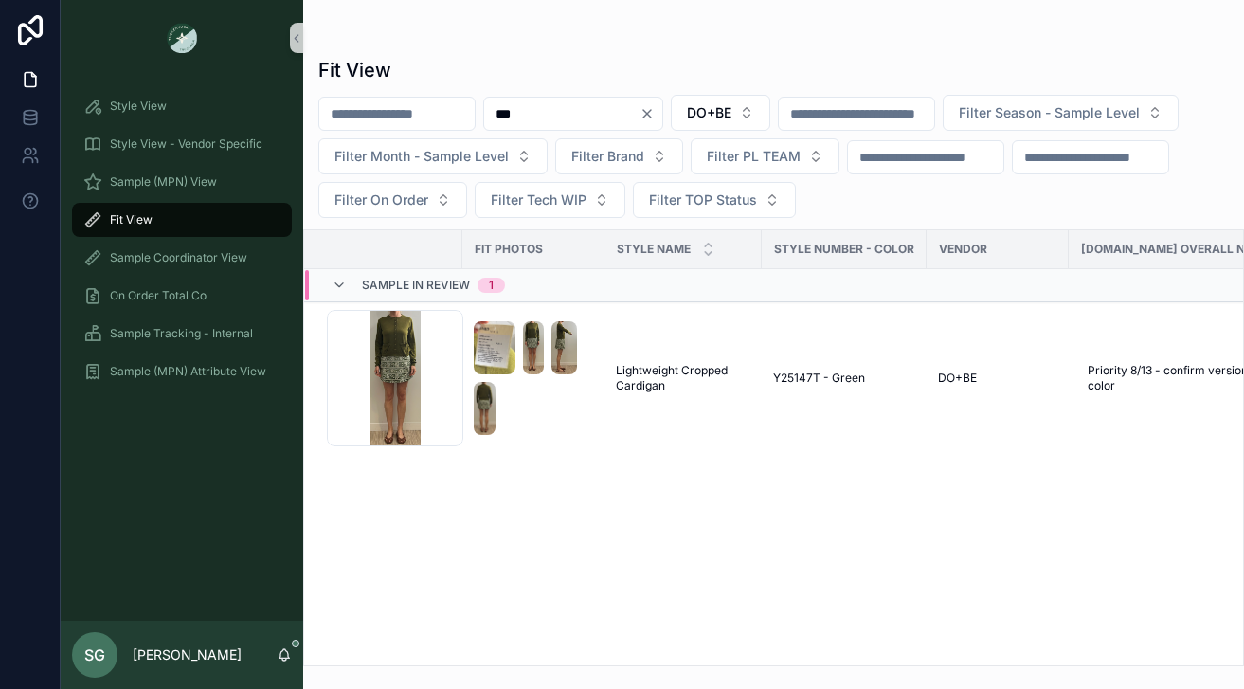
type input "***"
click at [651, 110] on icon "Clear" at bounding box center [647, 114] width 8 height 8
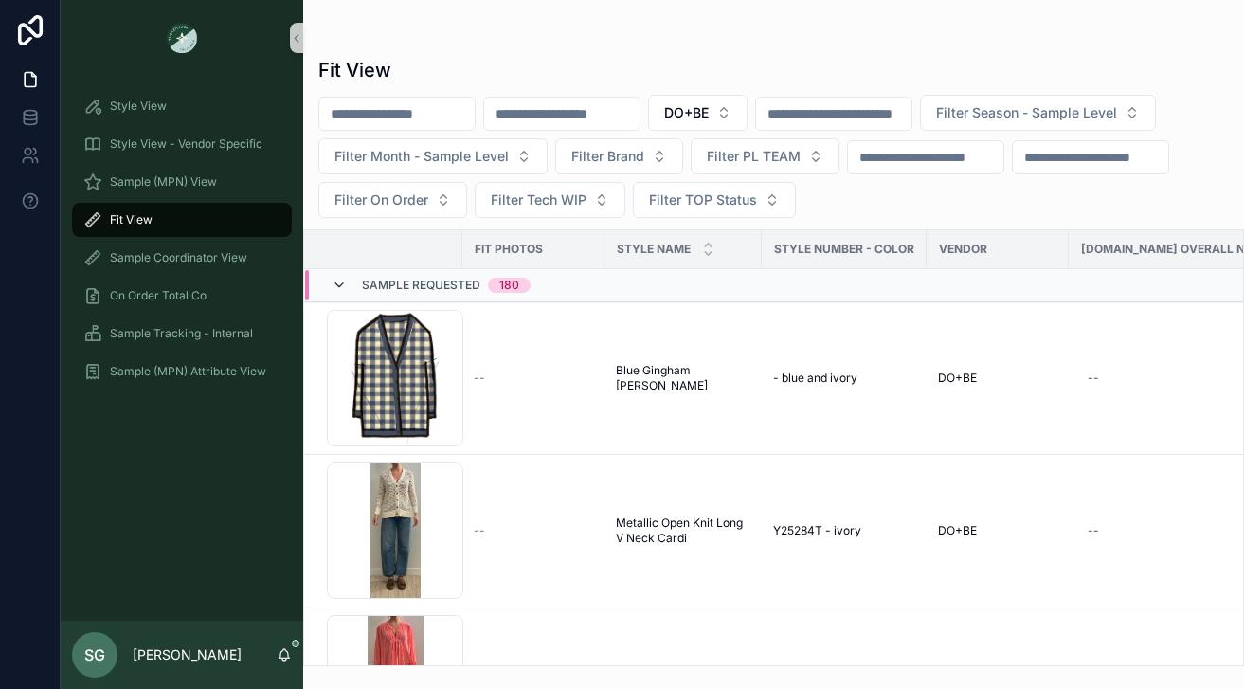
click at [334, 284] on icon "scrollable content" at bounding box center [338, 285] width 15 height 15
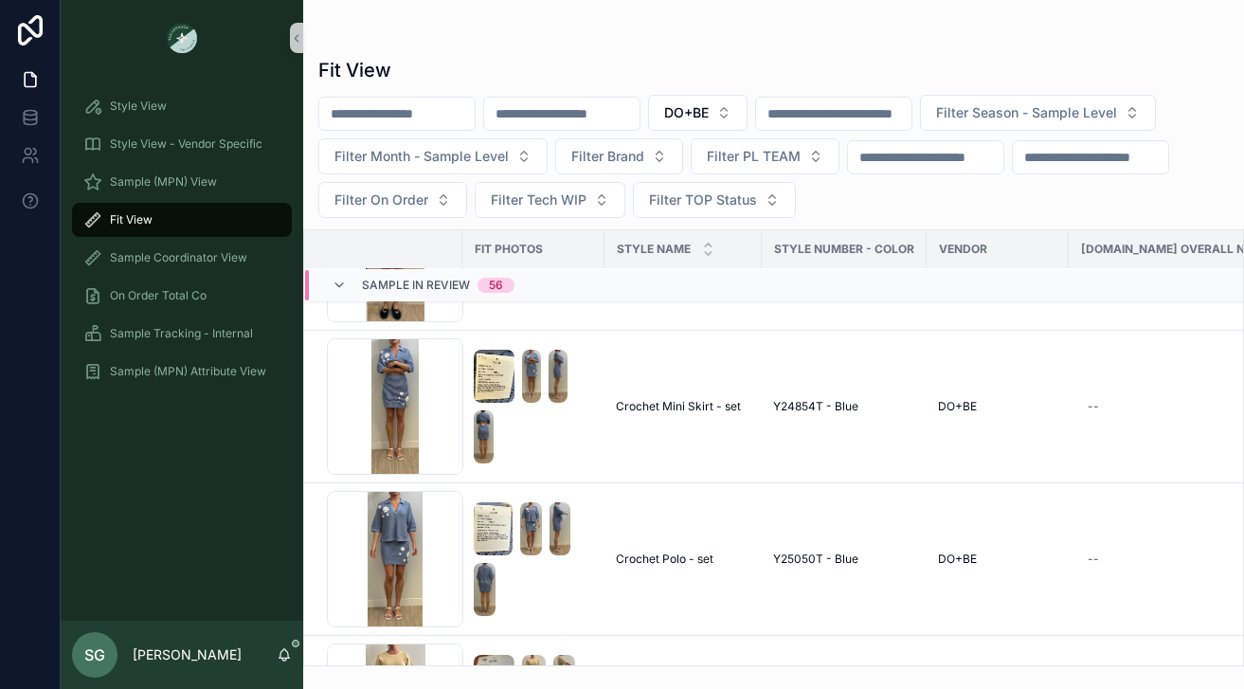
scroll to position [1227, 0]
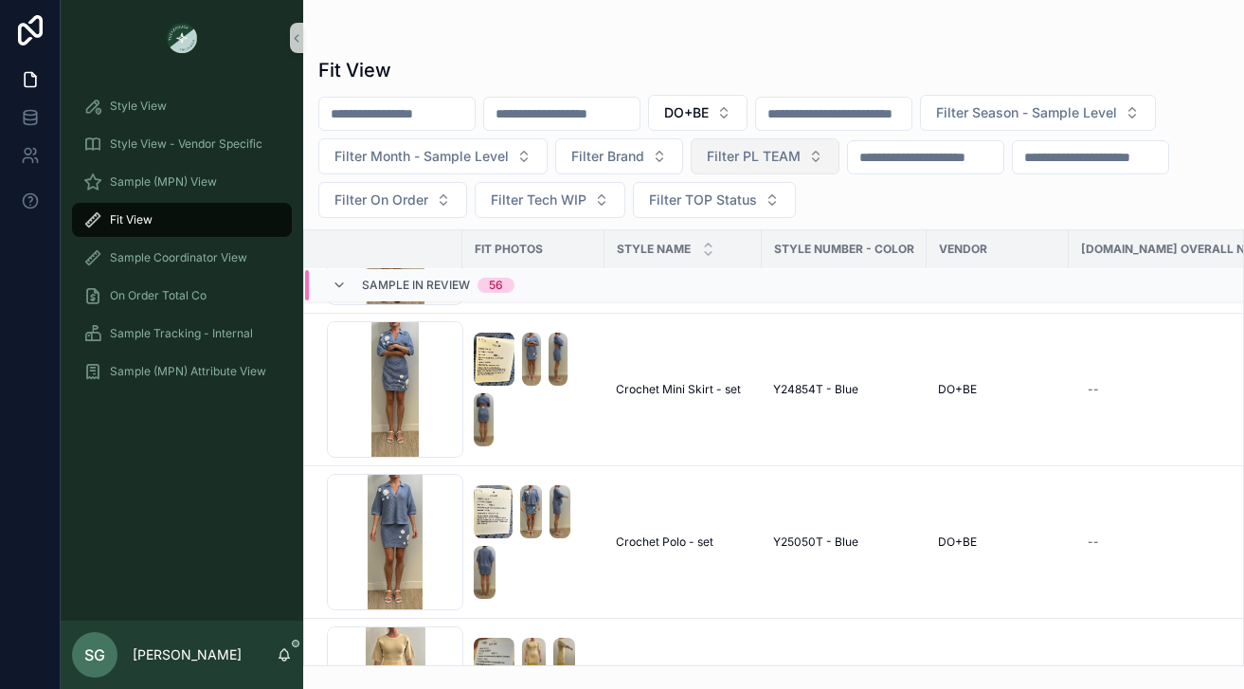
click at [815, 151] on button "Filter PL TEAM" at bounding box center [764, 156] width 149 height 36
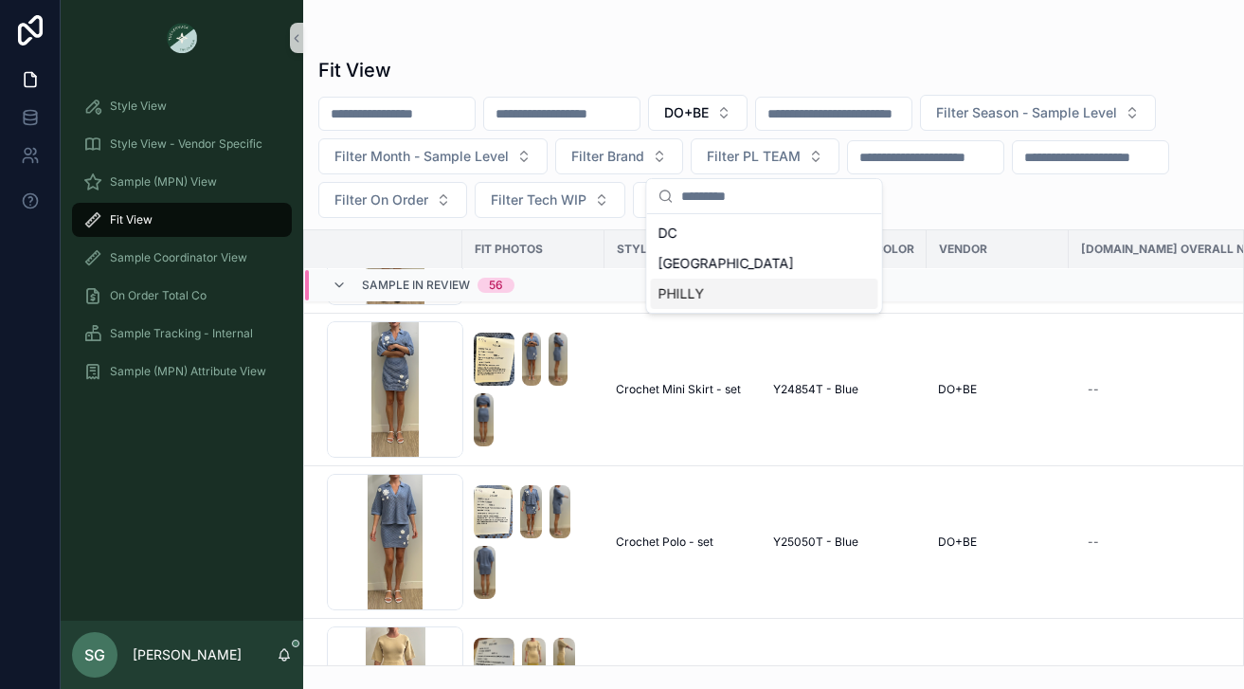
click at [734, 288] on div "PHILLY" at bounding box center [764, 293] width 227 height 30
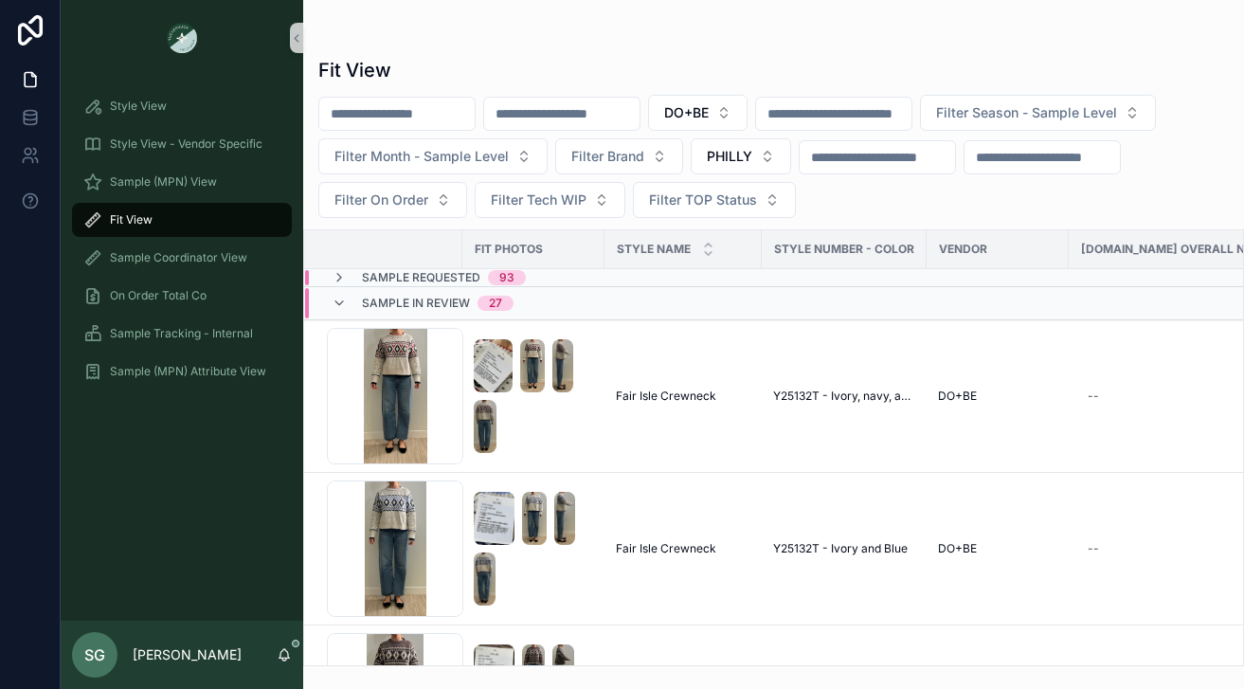
click at [587, 110] on input "scrollable content" at bounding box center [561, 113] width 155 height 27
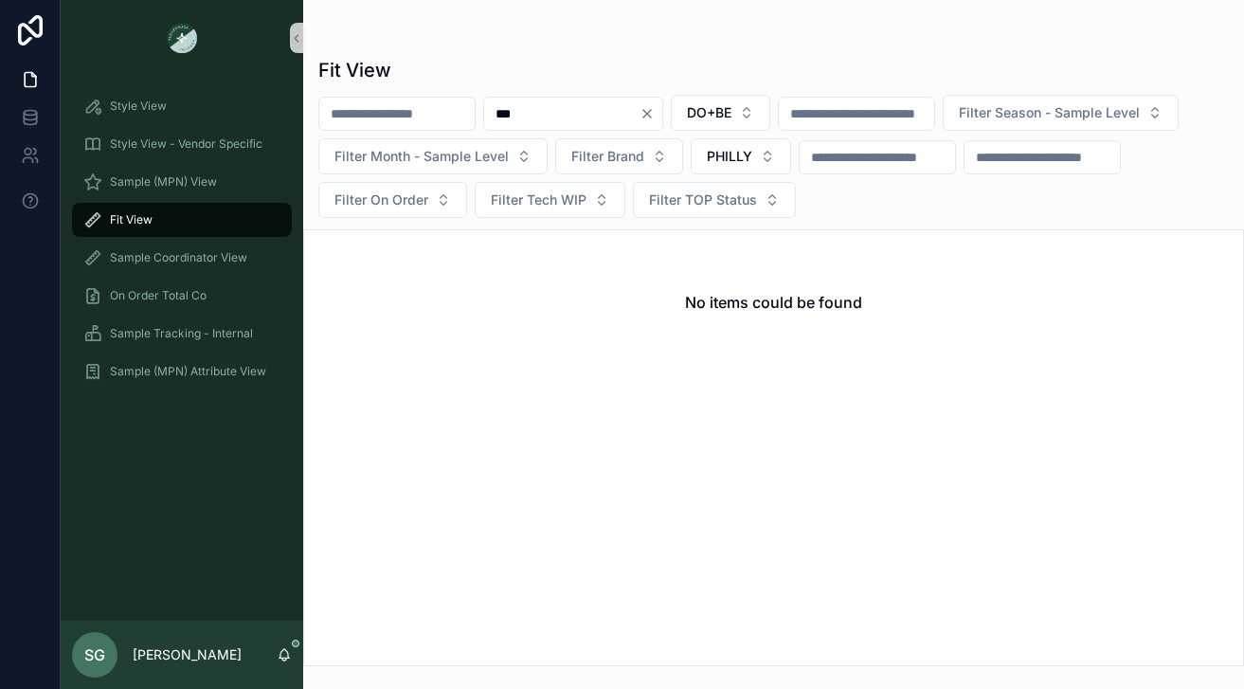
click at [615, 116] on input "***" at bounding box center [561, 113] width 155 height 27
type input "*"
type input "***"
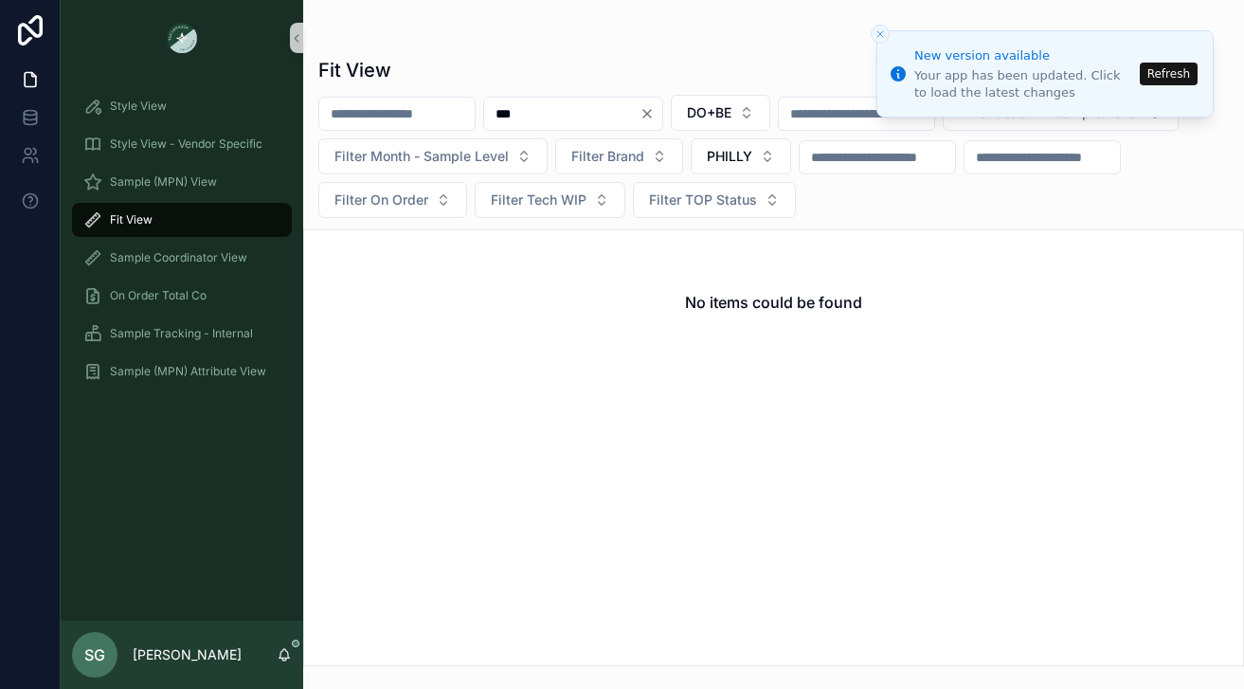
click at [1168, 73] on button "Refresh" at bounding box center [1168, 74] width 58 height 23
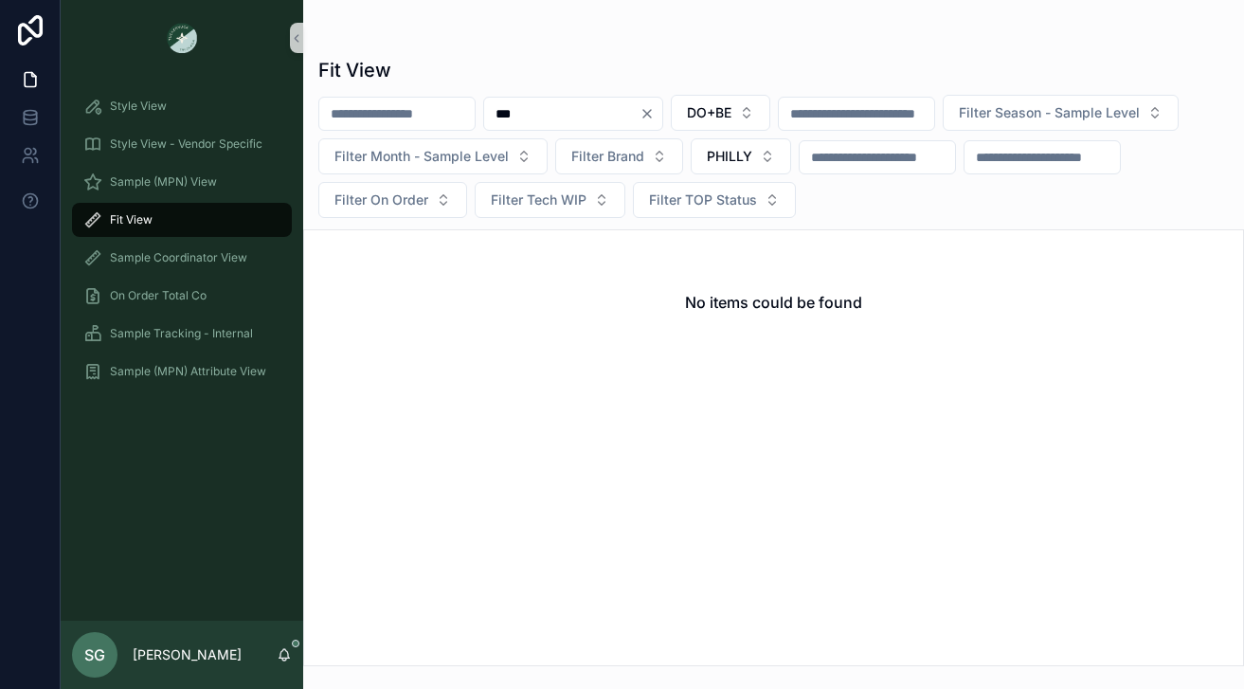
click at [654, 113] on icon "Clear" at bounding box center [646, 113] width 15 height 15
click at [582, 106] on input "scrollable content" at bounding box center [561, 113] width 155 height 27
type input "***"
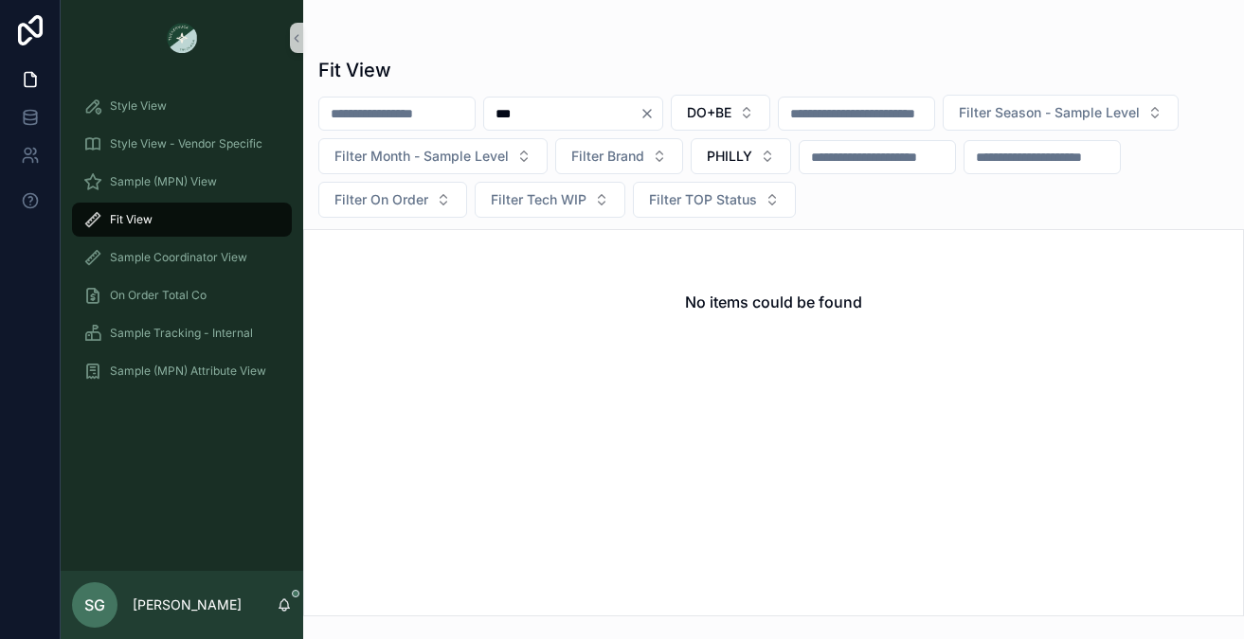
click at [654, 110] on icon "Clear" at bounding box center [646, 113] width 15 height 15
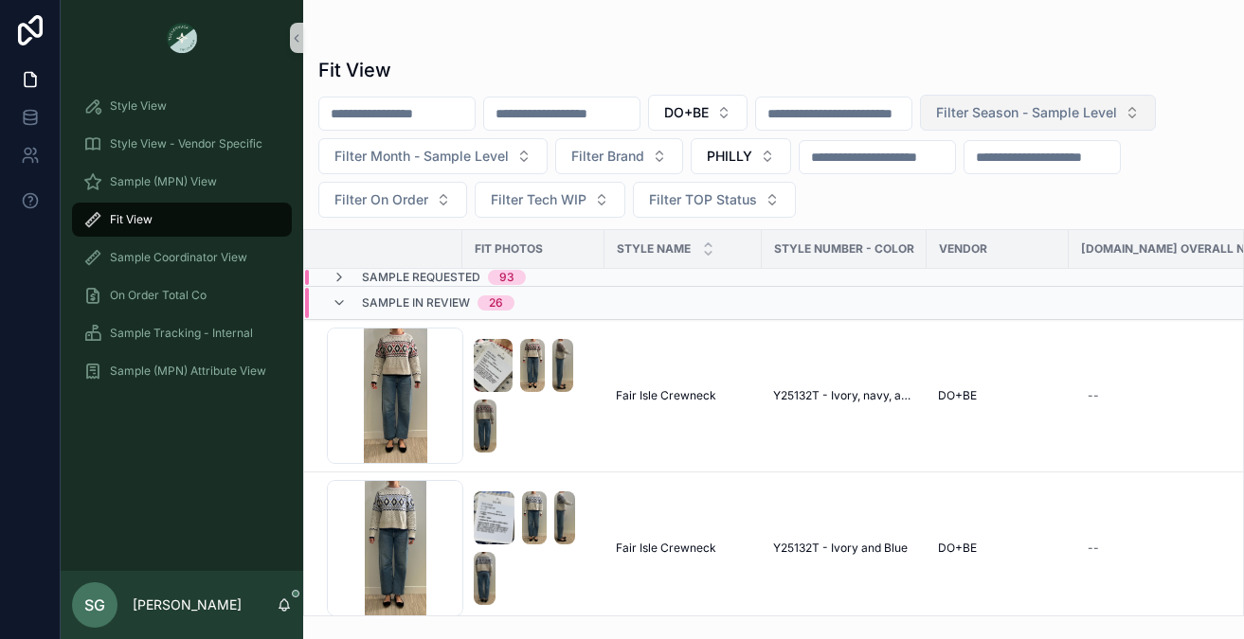
click at [1024, 111] on span "Filter Season - Sample Level" at bounding box center [1026, 112] width 181 height 19
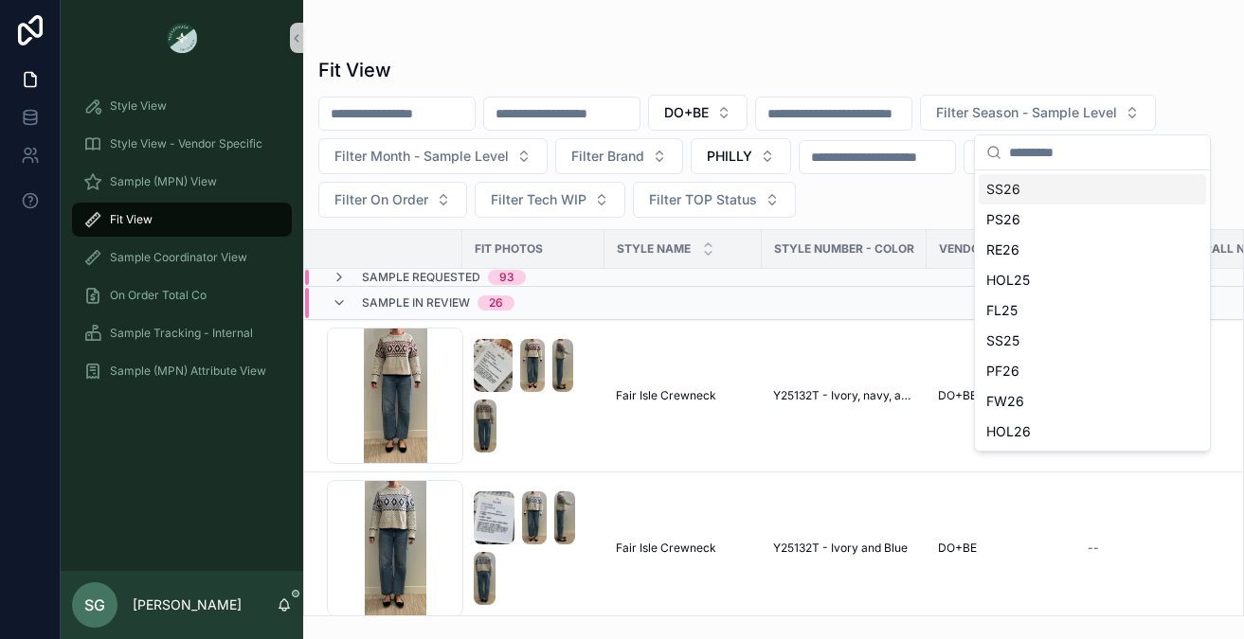
click at [1022, 194] on div "SS26" at bounding box center [1091, 189] width 227 height 30
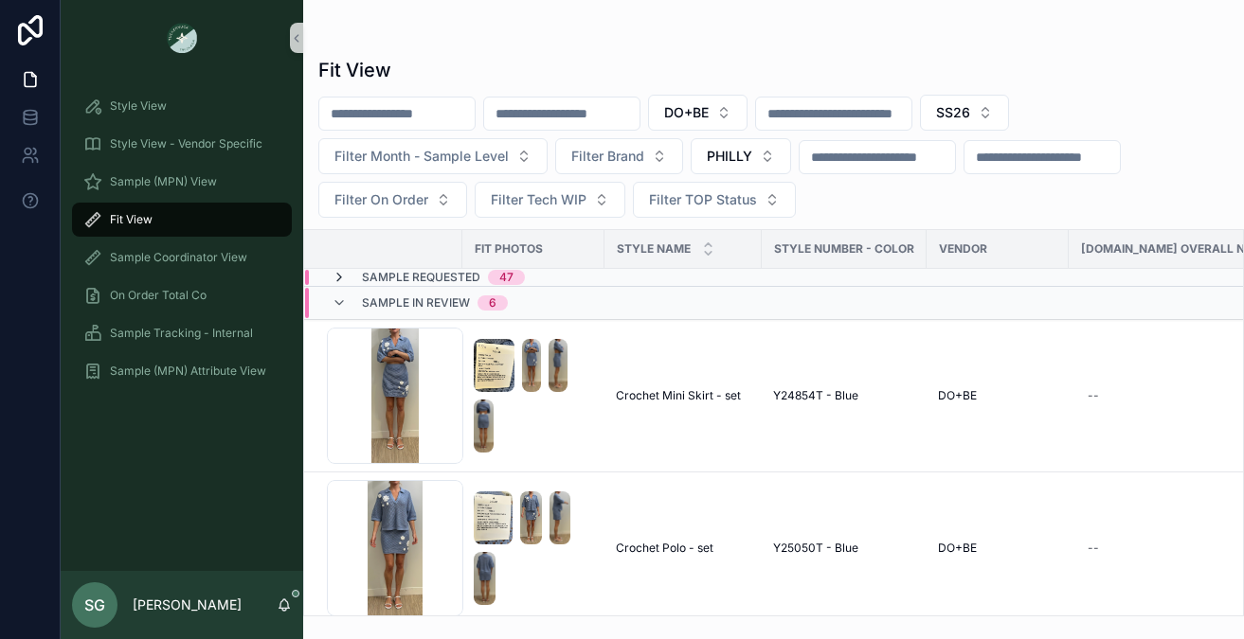
click at [343, 277] on icon "scrollable content" at bounding box center [338, 277] width 15 height 15
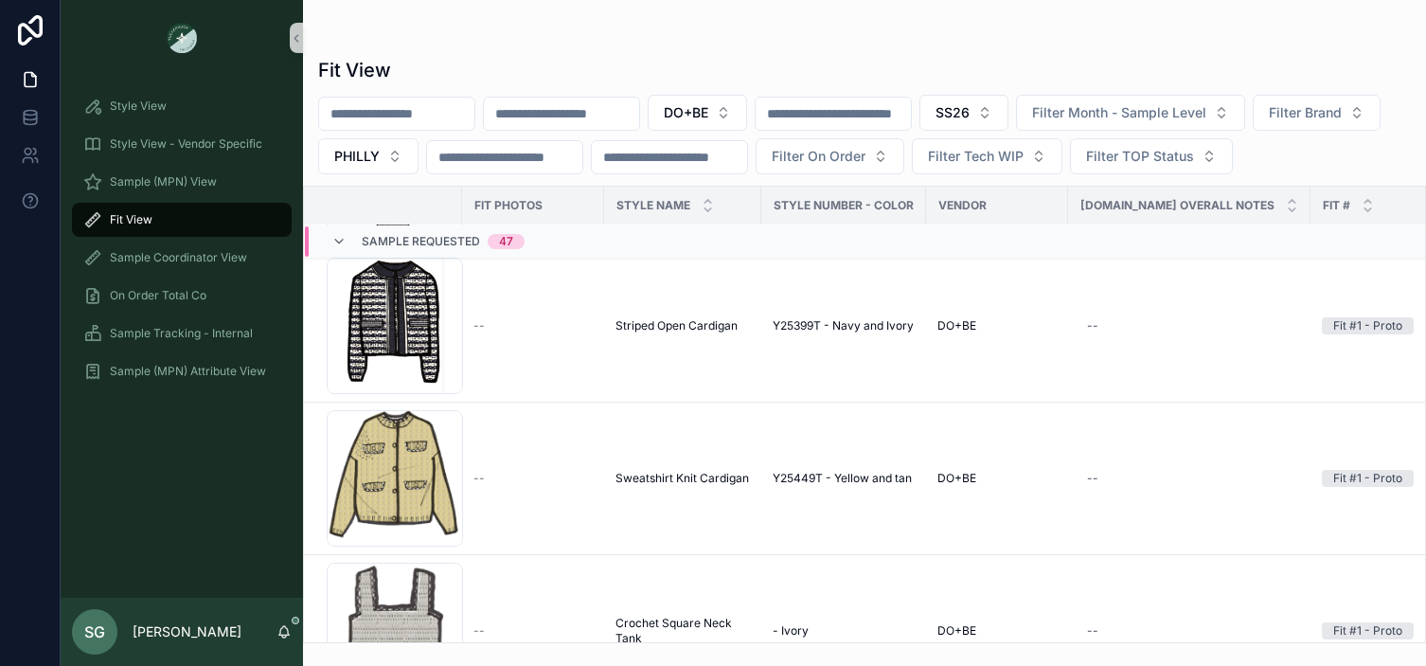
scroll to position [3220, 0]
